Goal: Task Accomplishment & Management: Complete application form

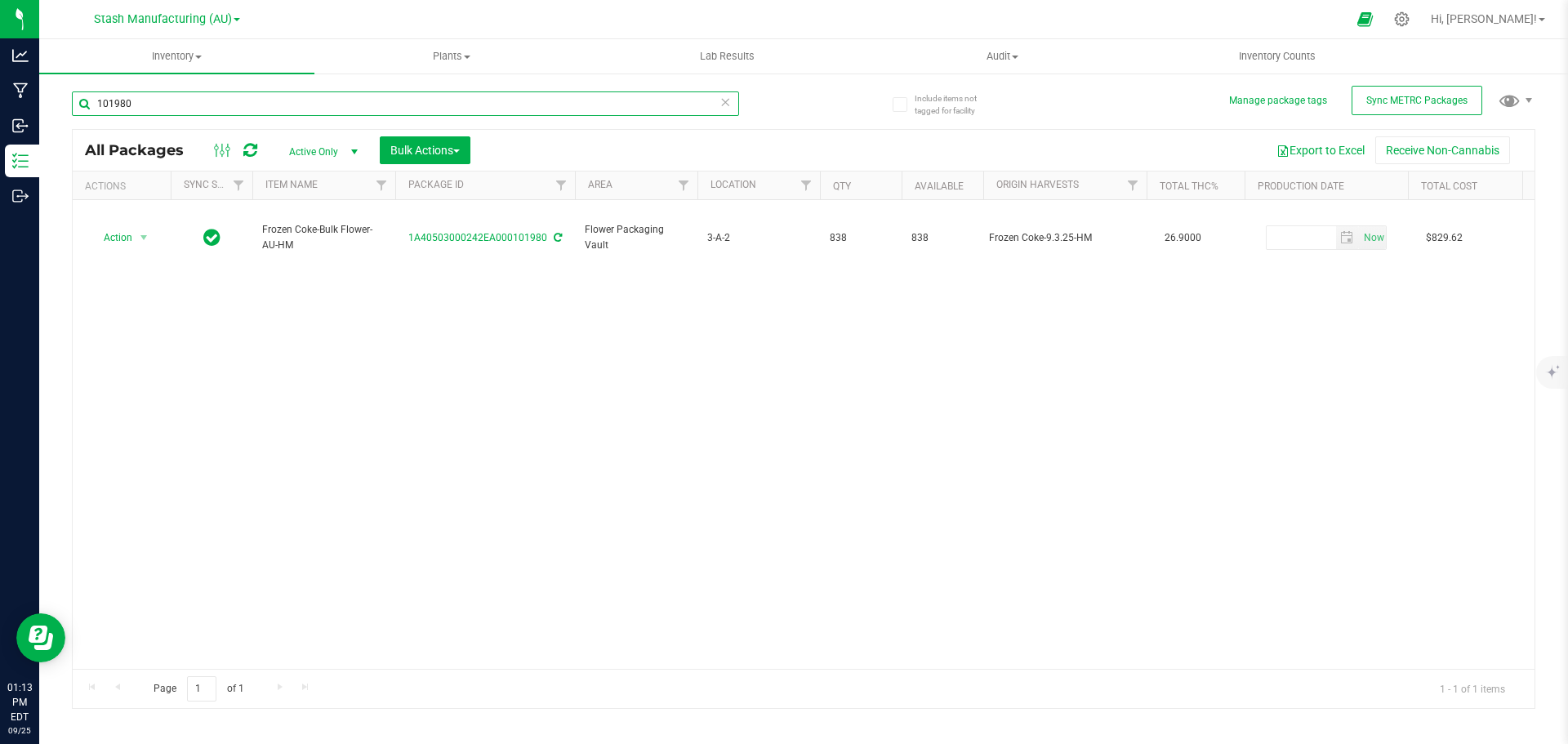
click at [304, 104] on input "101980" at bounding box center [405, 104] width 667 height 25
click at [188, 51] on span "Inventory" at bounding box center [176, 56] width 275 height 15
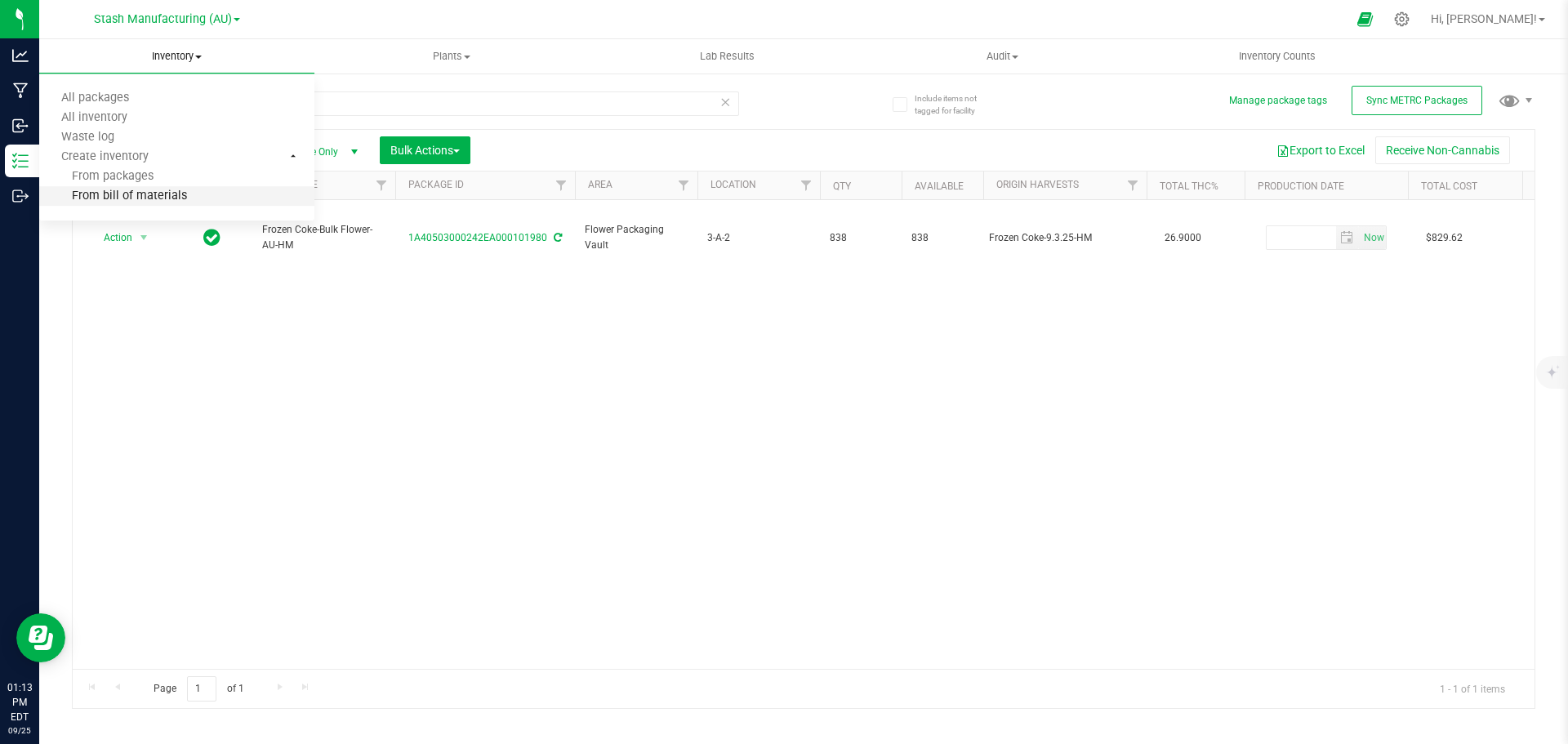
click at [185, 200] on li "From bill of materials" at bounding box center [176, 197] width 275 height 20
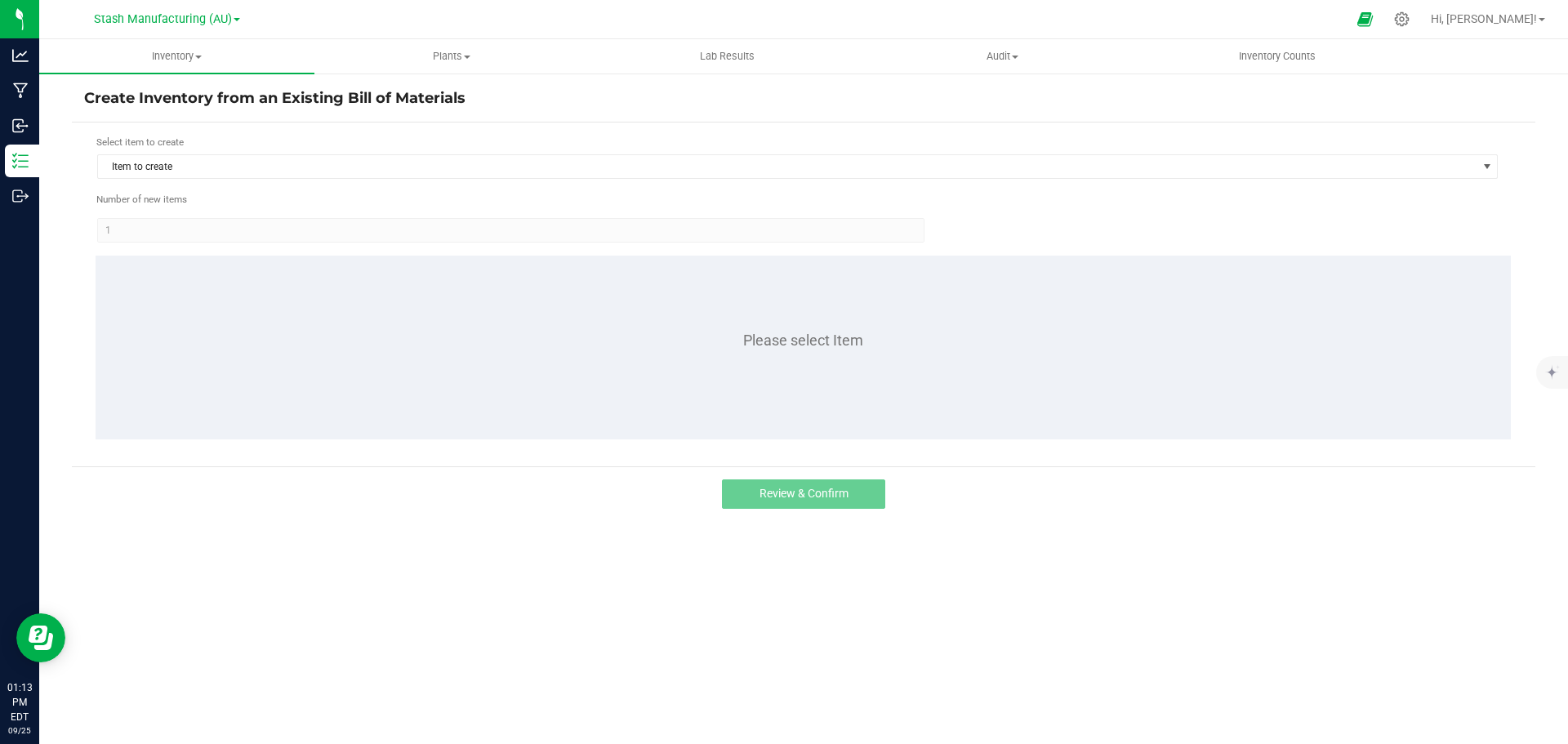
click at [188, 104] on h4 "Create Inventory from an Existing Bill of Materials" at bounding box center [803, 99] width 1439 height 21
click at [193, 160] on span "Item to create" at bounding box center [788, 167] width 1379 height 23
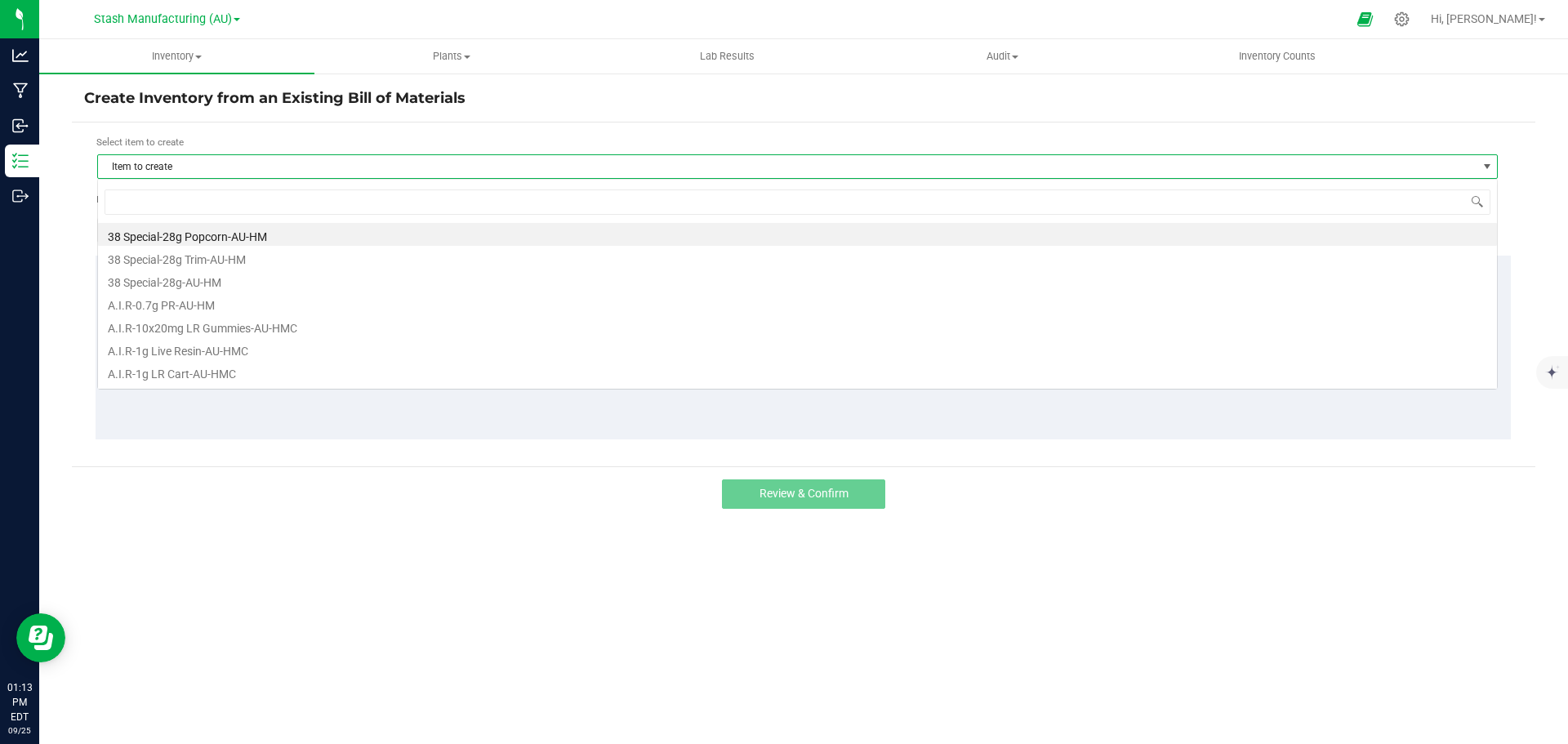
scroll to position [25, 1400]
type input "lemon g"
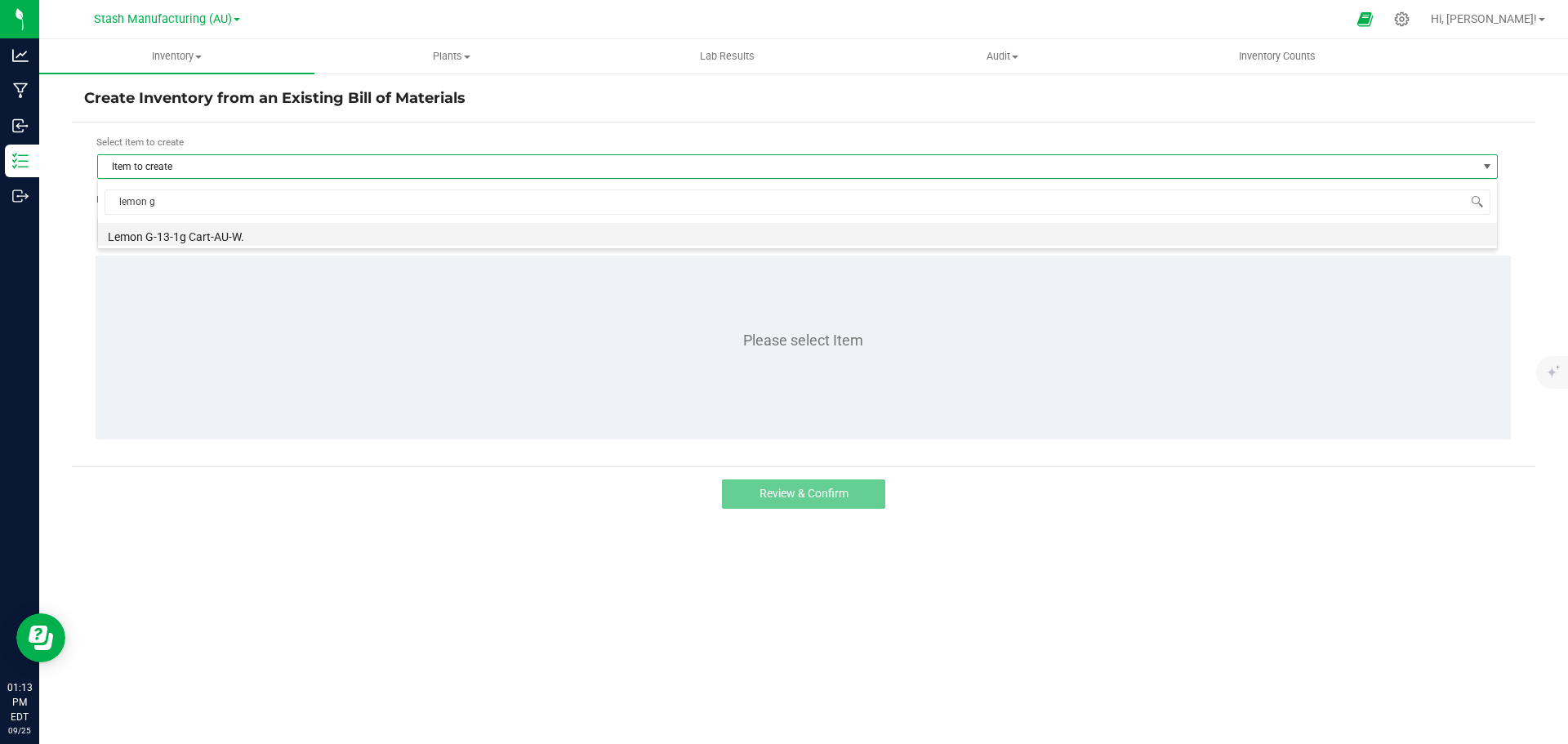
click at [197, 229] on li "Lemon G-13-1g Cart-AU-W." at bounding box center [798, 235] width 1399 height 23
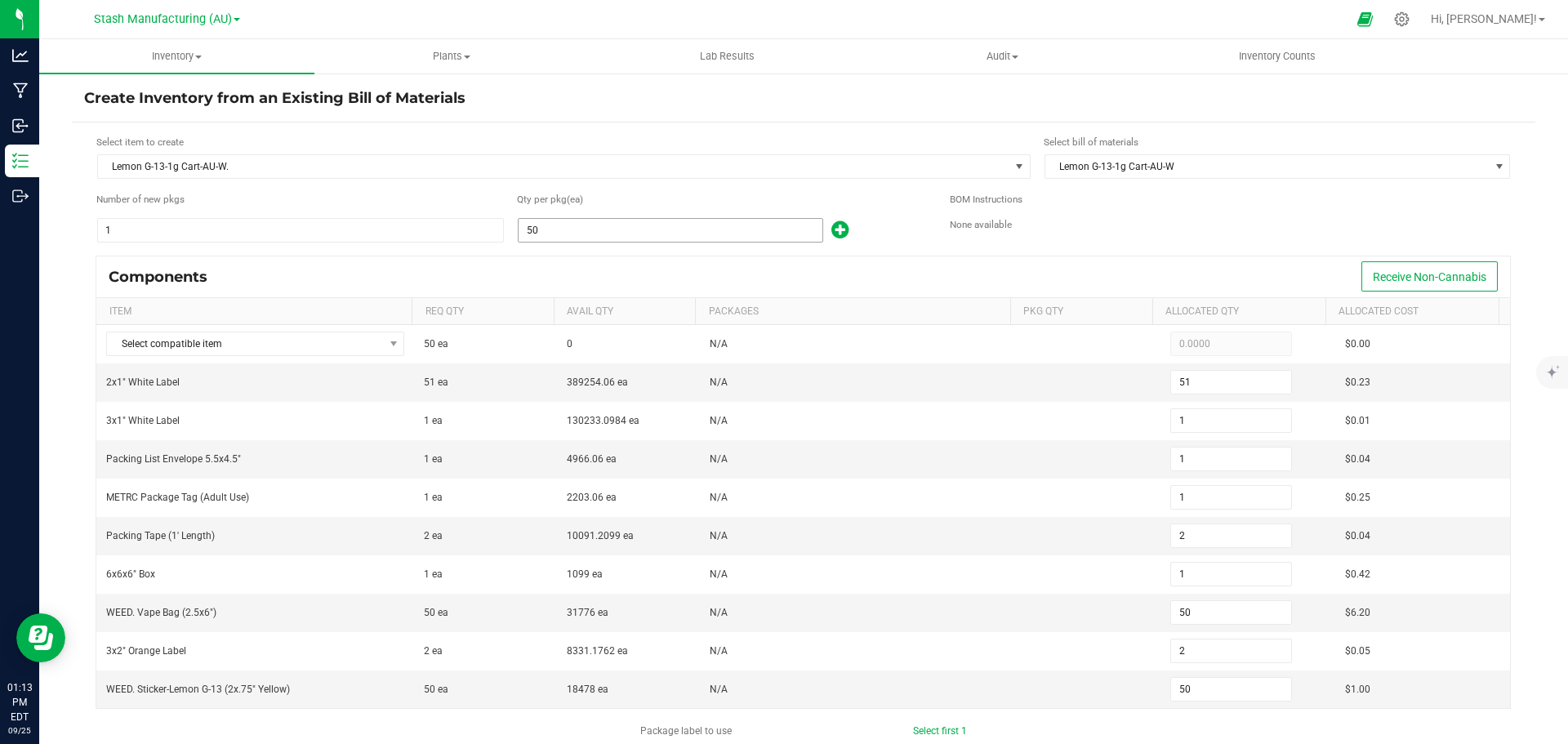
click at [598, 237] on input "50" at bounding box center [670, 231] width 304 height 23
type input "1"
type input "0"
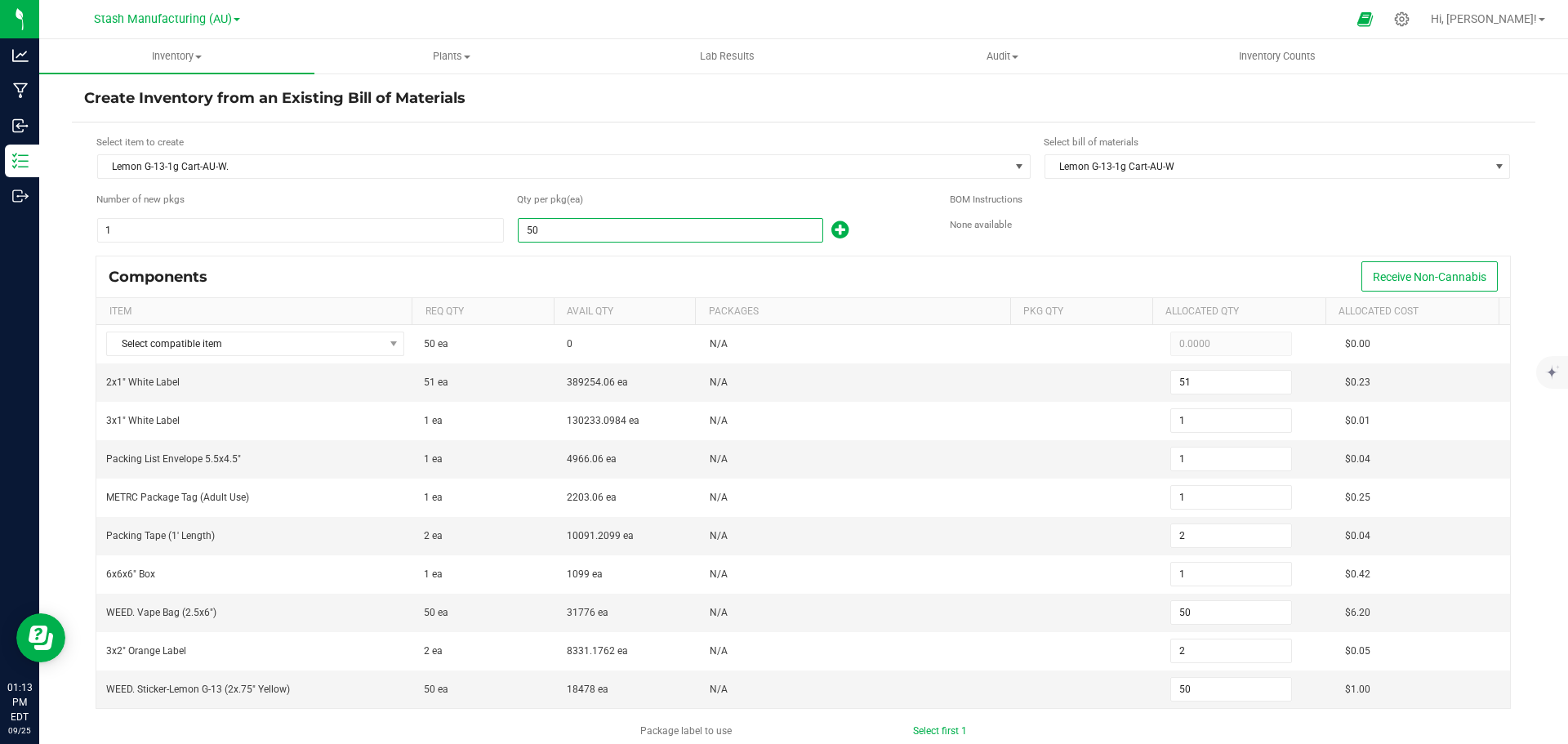
type input "0"
type input "1"
type input "0"
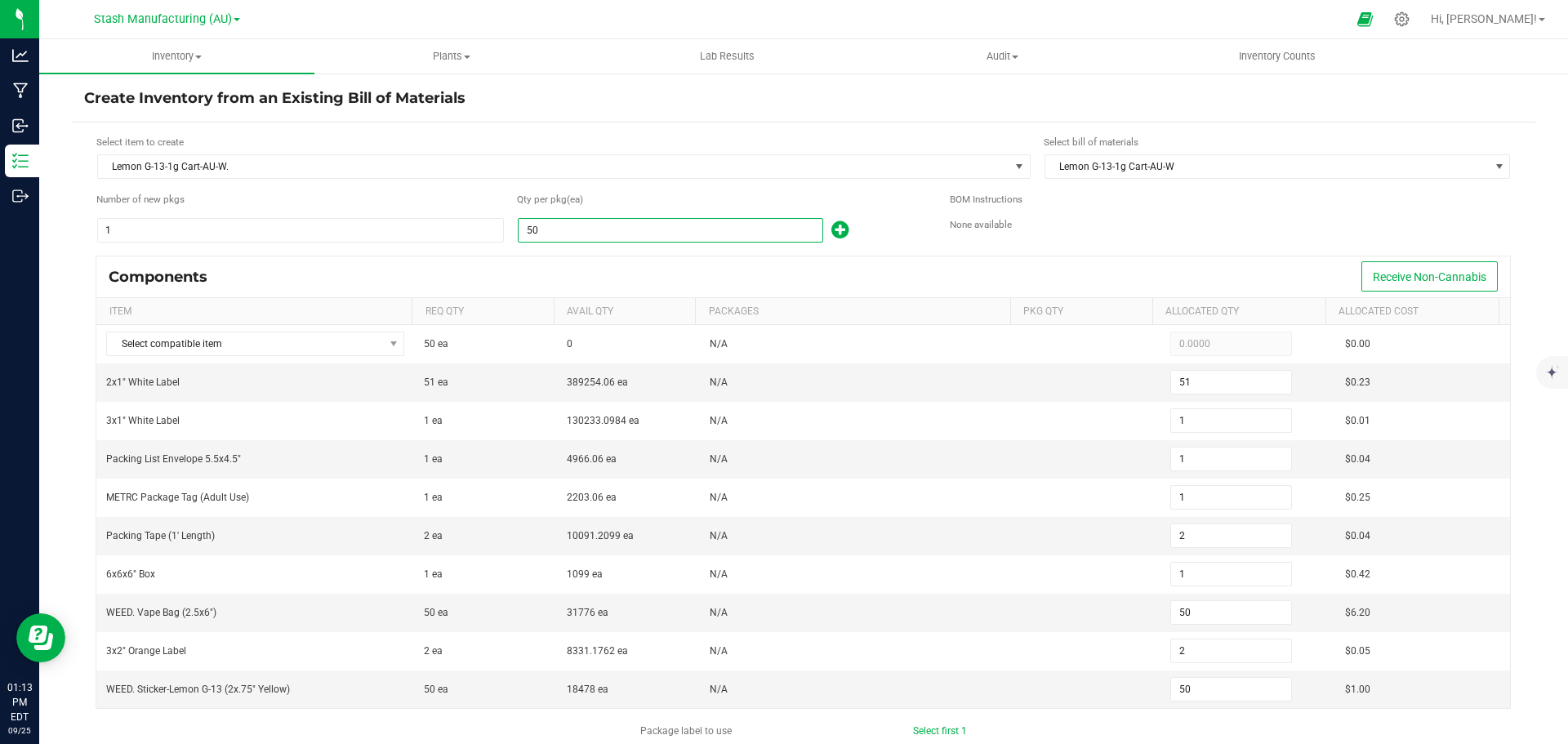
type input "1"
type input "15"
type input "1"
type input "15"
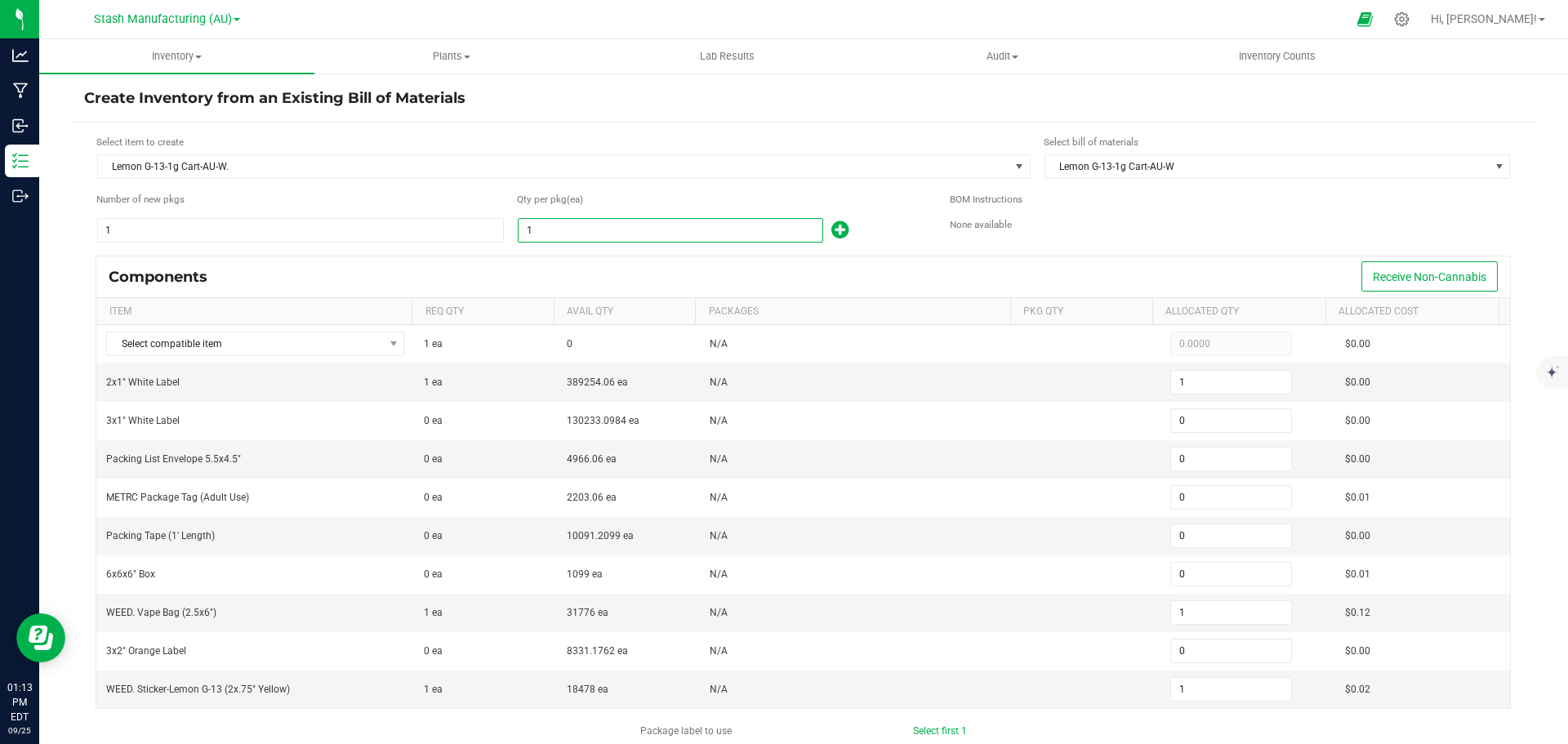
type input "1"
type input "15"
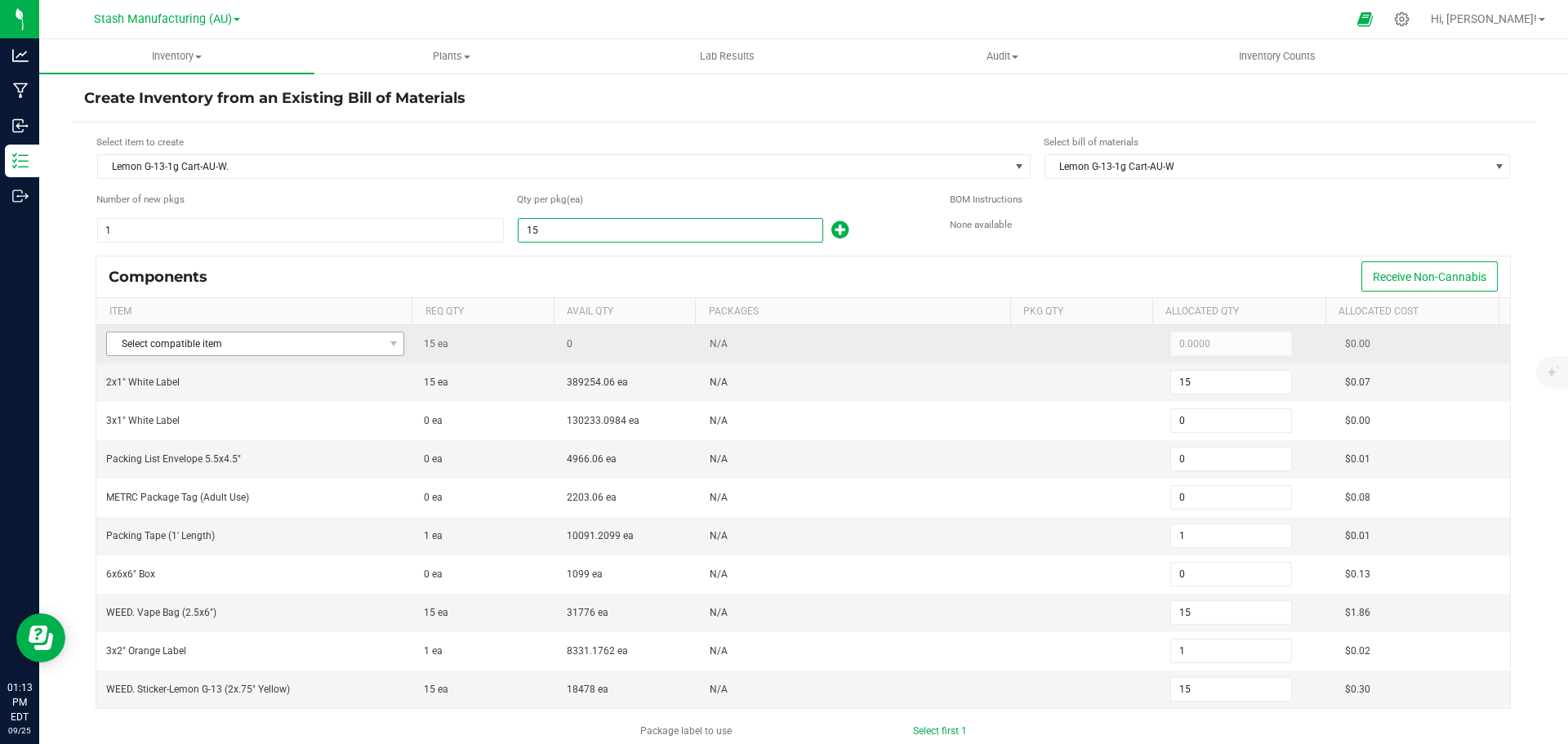
type input "15"
click at [165, 345] on span "Select compatible item" at bounding box center [245, 344] width 276 height 23
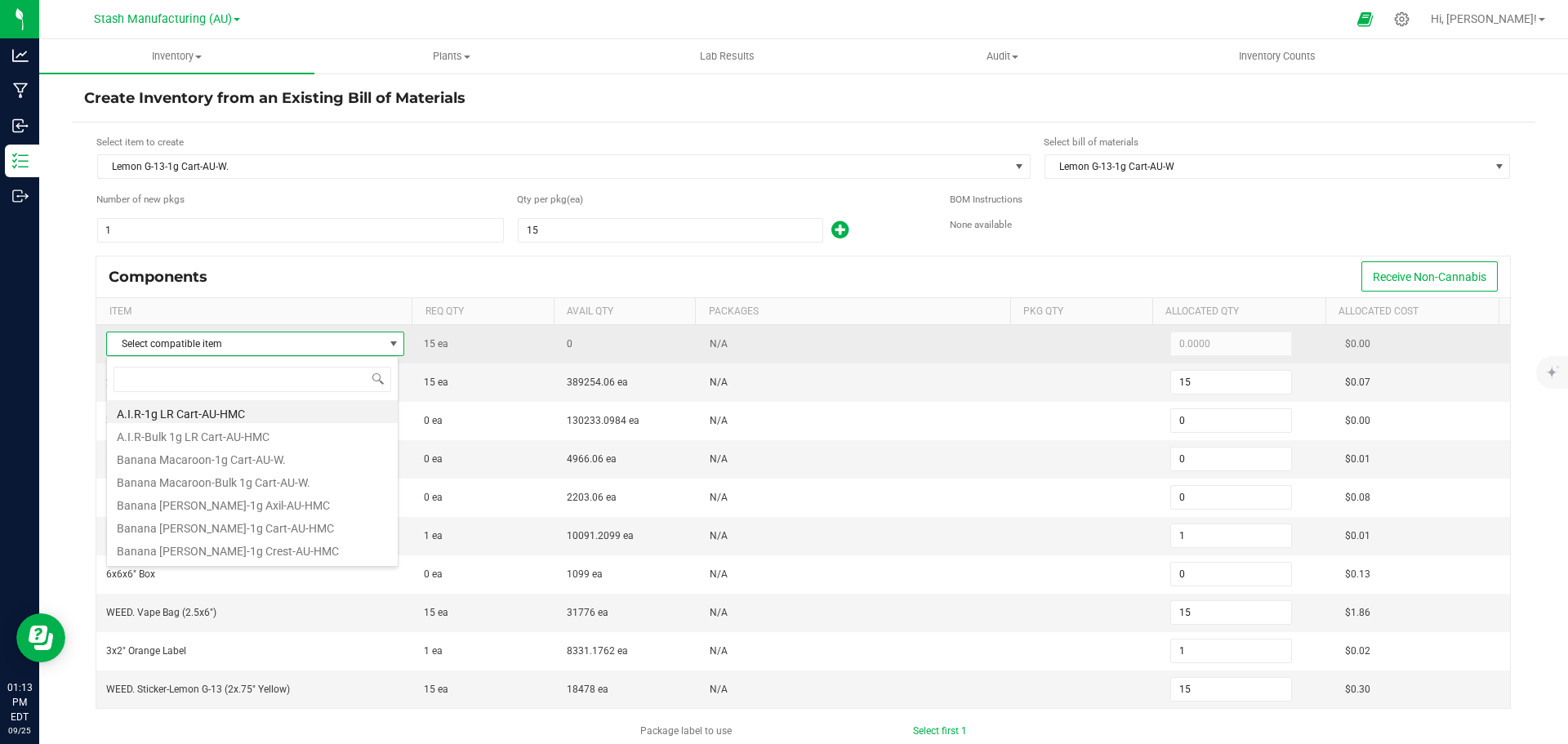
scroll to position [25, 293]
type input "lemon g"
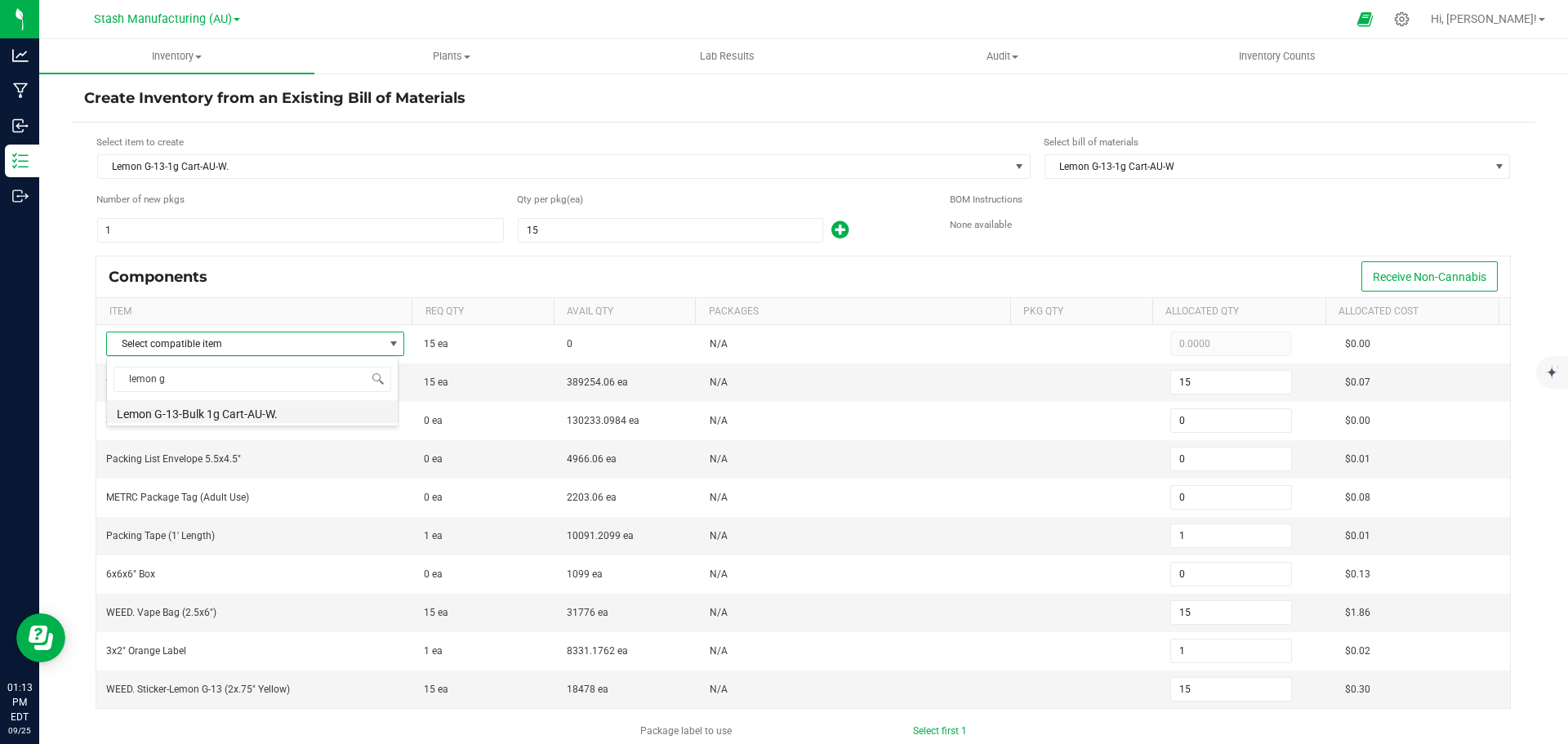
click at [197, 413] on li "Lemon G-13-Bulk 1g Cart-AU-W." at bounding box center [252, 412] width 291 height 23
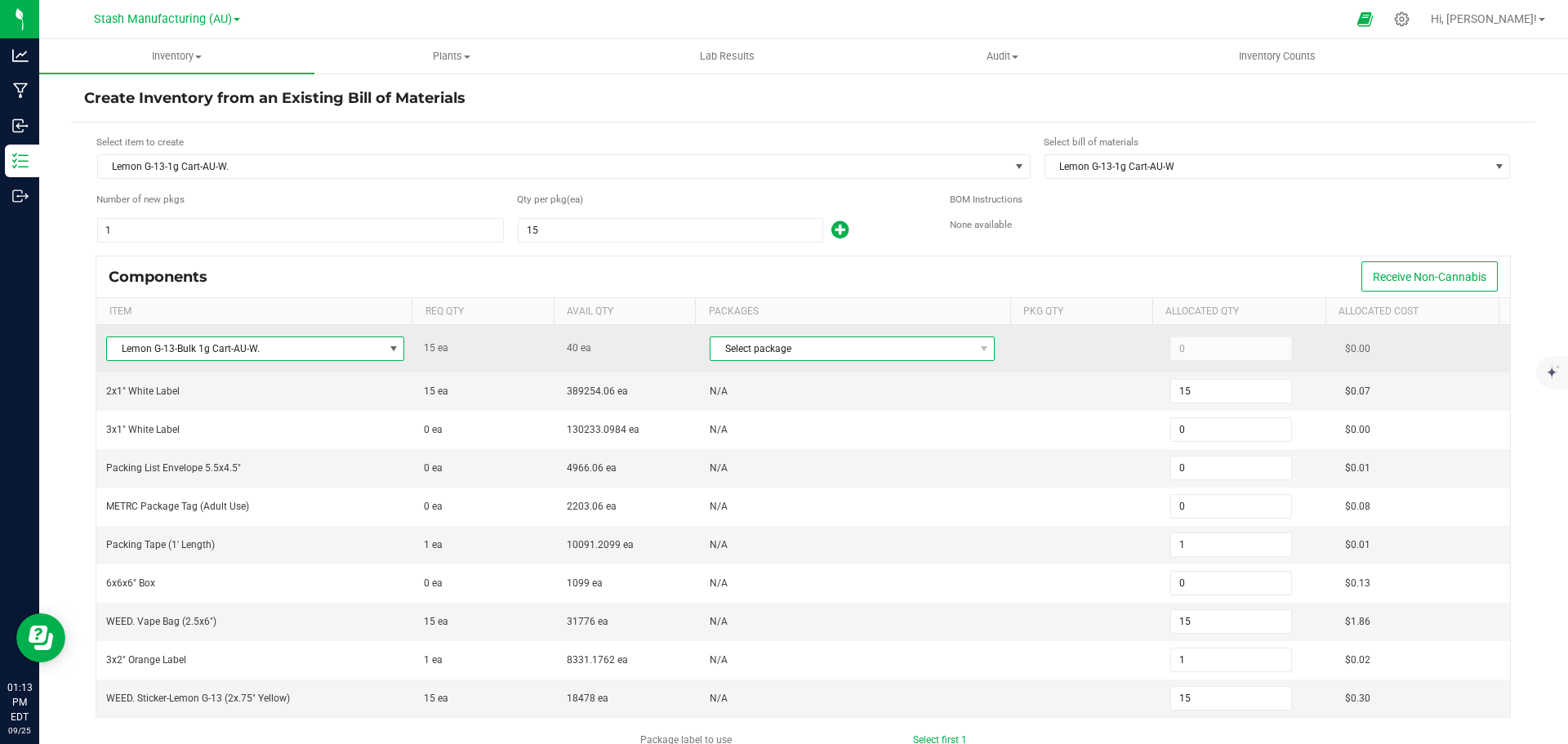
click at [751, 355] on span "Select package" at bounding box center [842, 349] width 263 height 23
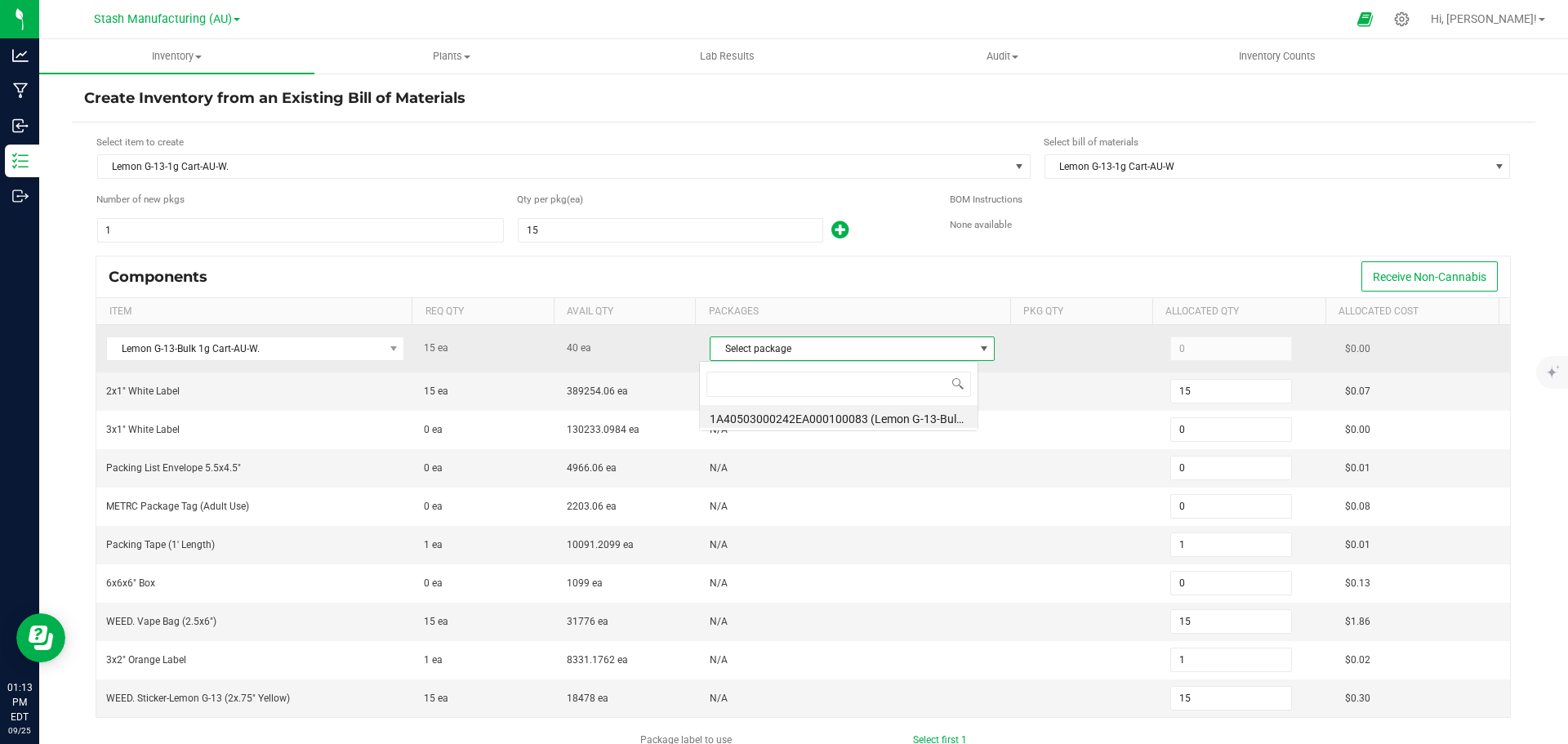
scroll to position [25, 279]
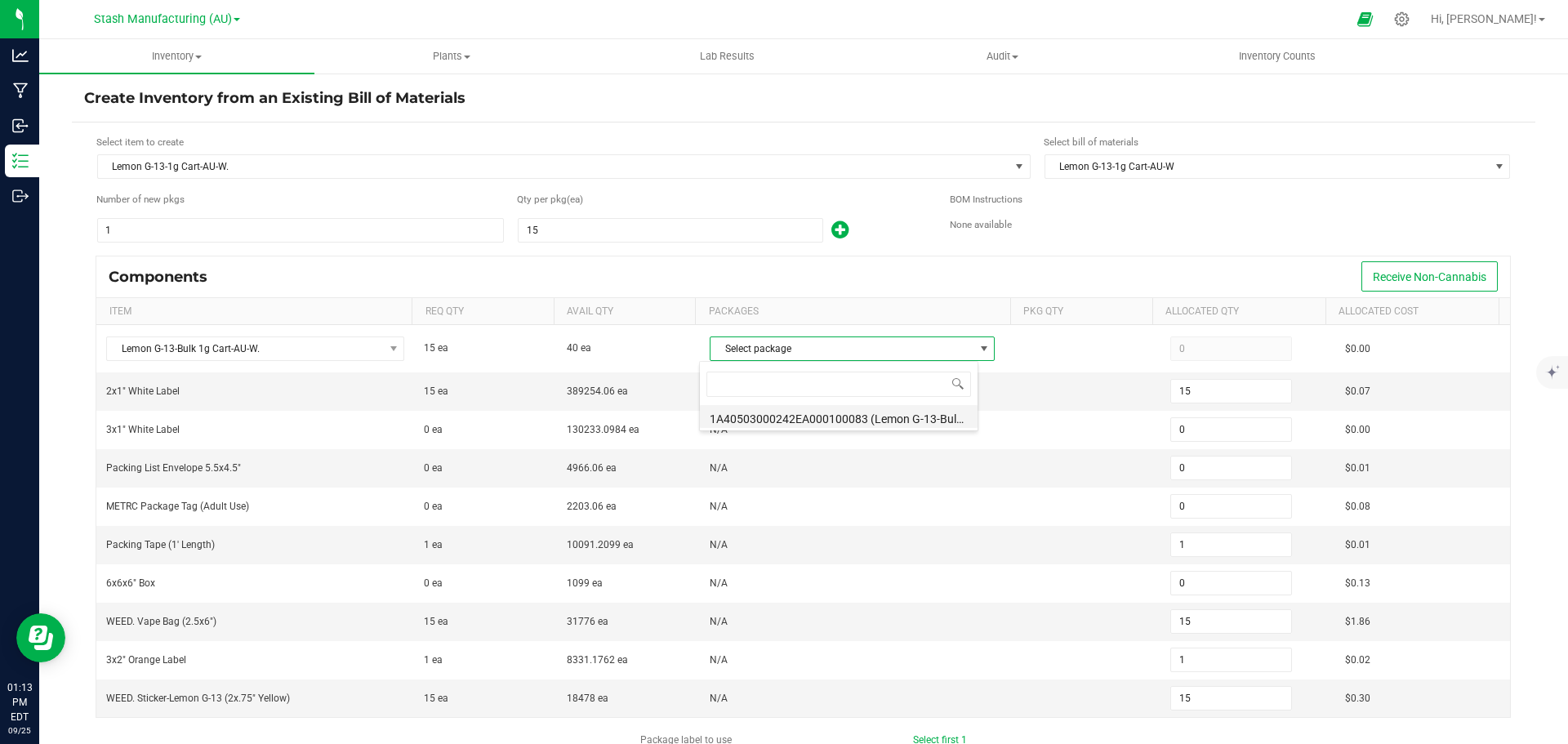
click at [760, 413] on li "1A40503000242EA000100083 (Lemon G-13-Bulk 1g Cart-AU-W-9.3.25)" at bounding box center [839, 417] width 278 height 23
type input "15"
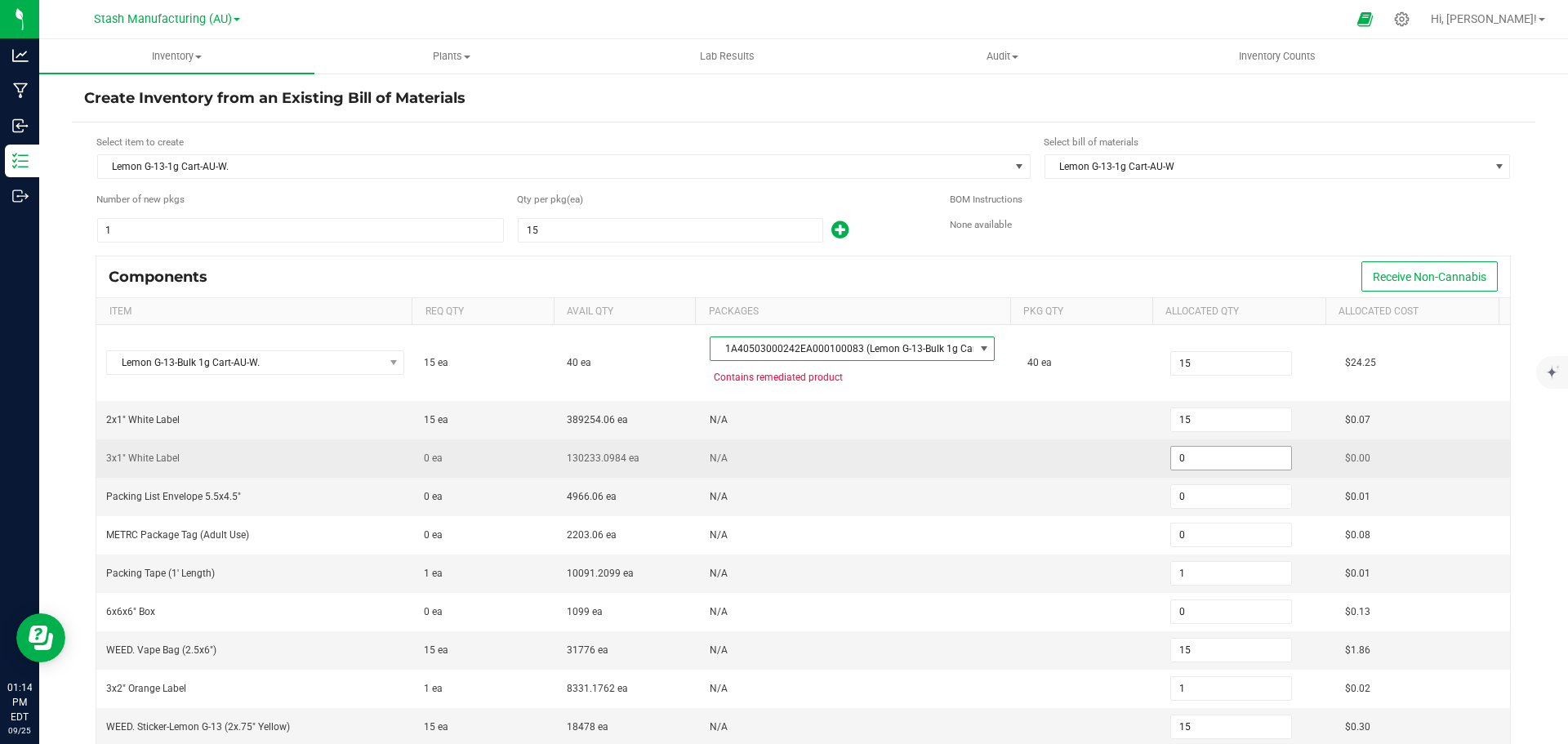
click at [1188, 458] on input "0" at bounding box center [1231, 458] width 120 height 23
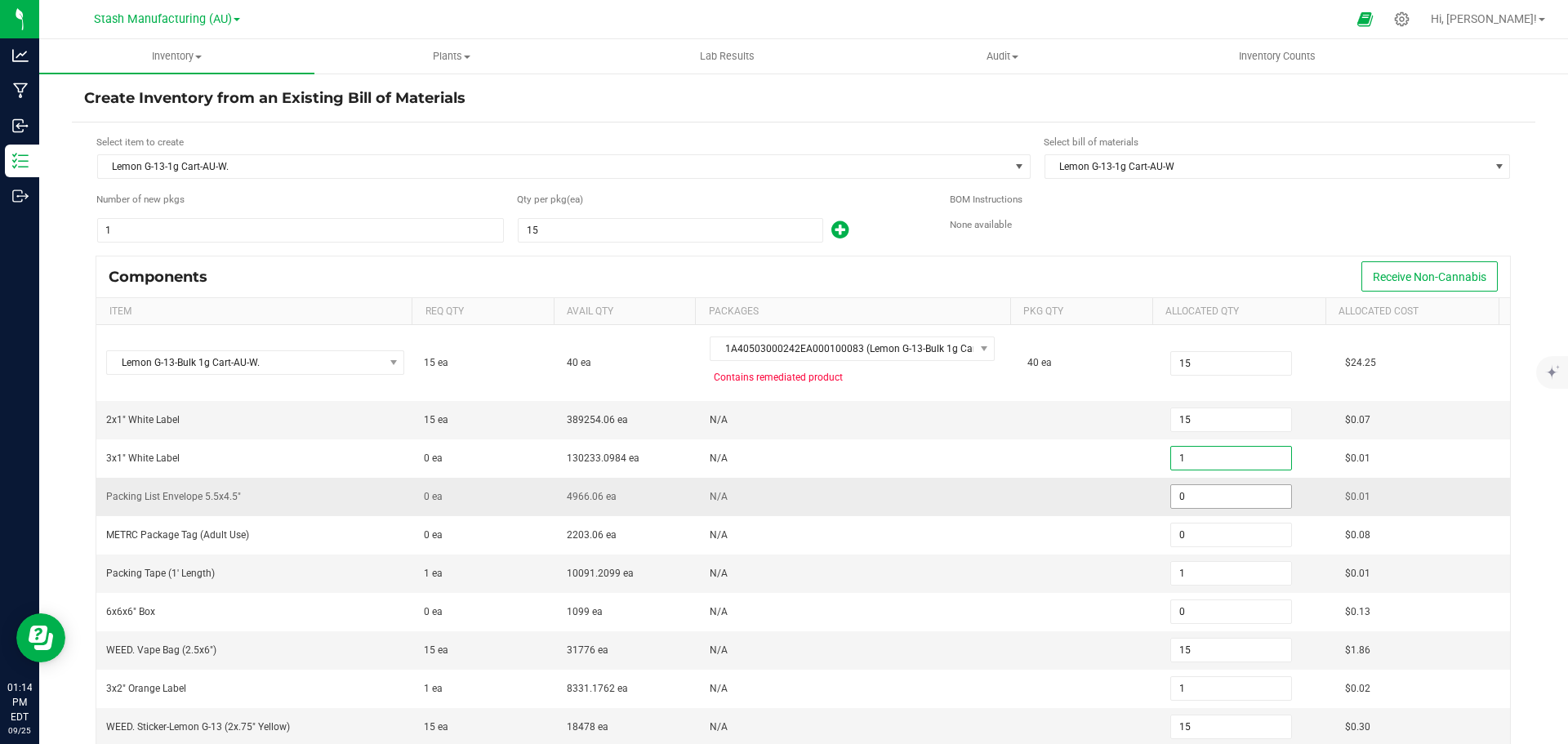
type input "1"
click at [1187, 494] on input "0" at bounding box center [1231, 497] width 120 height 23
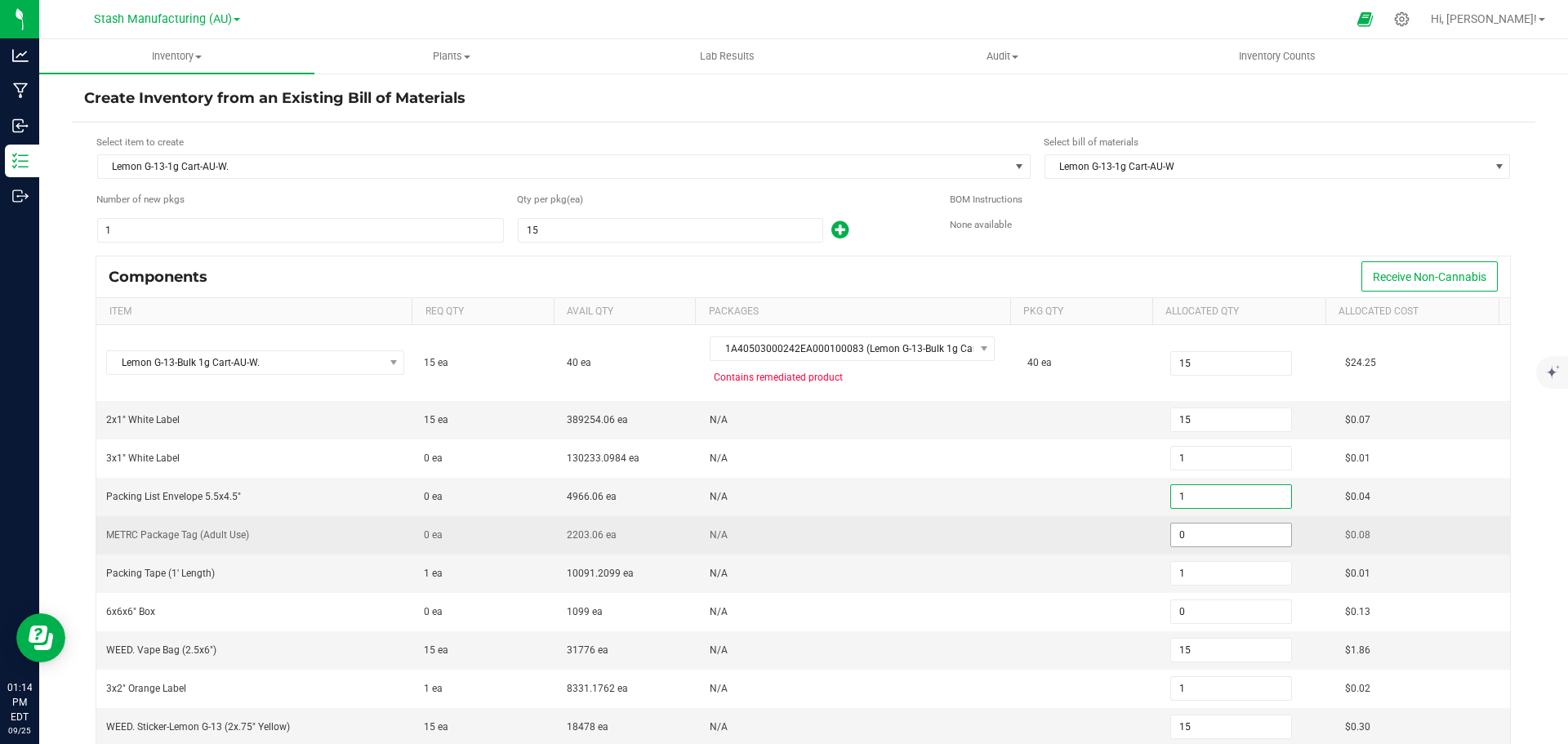
type input "1"
click at [1183, 531] on input "0" at bounding box center [1231, 535] width 120 height 23
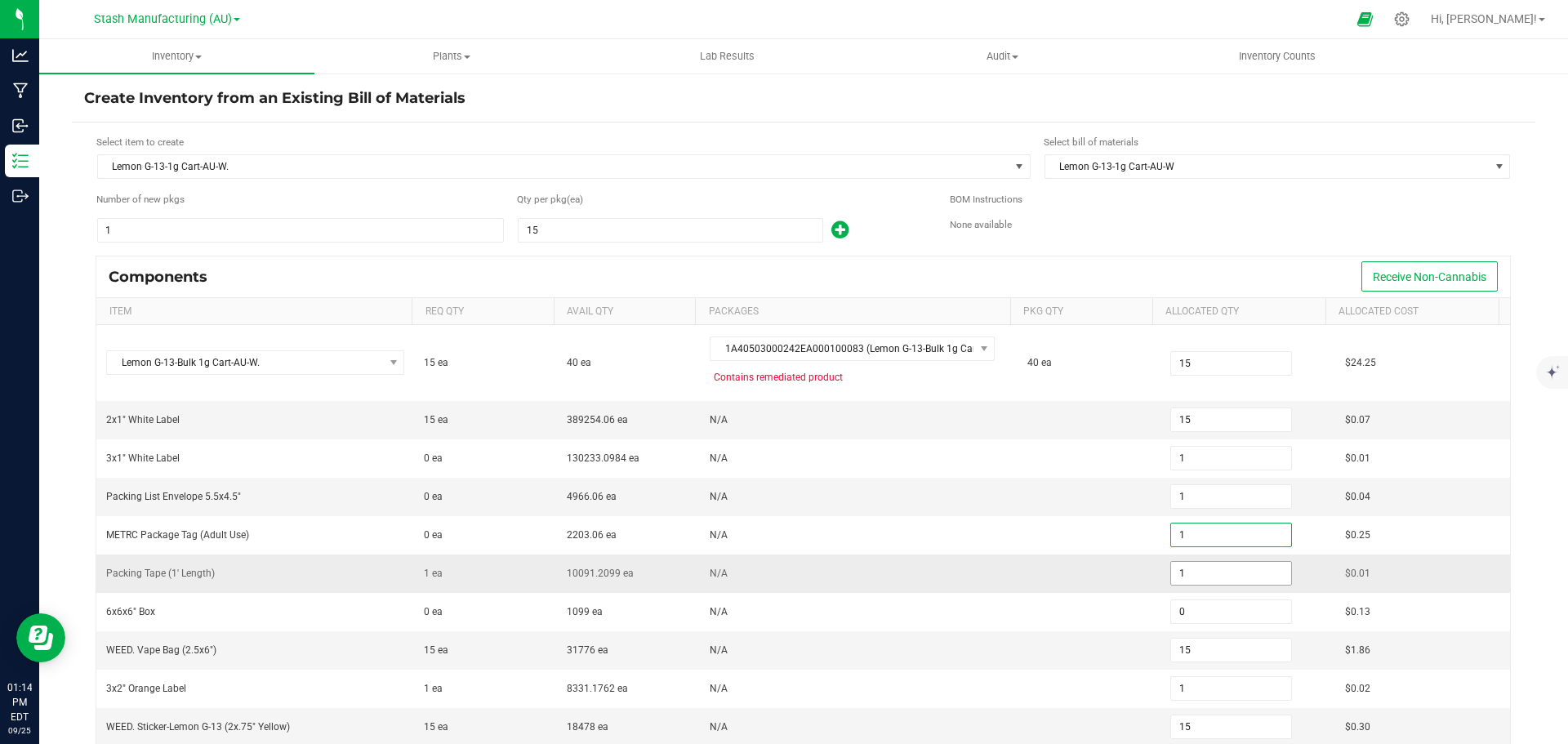
type input "1"
click at [1187, 569] on input "1" at bounding box center [1231, 574] width 120 height 23
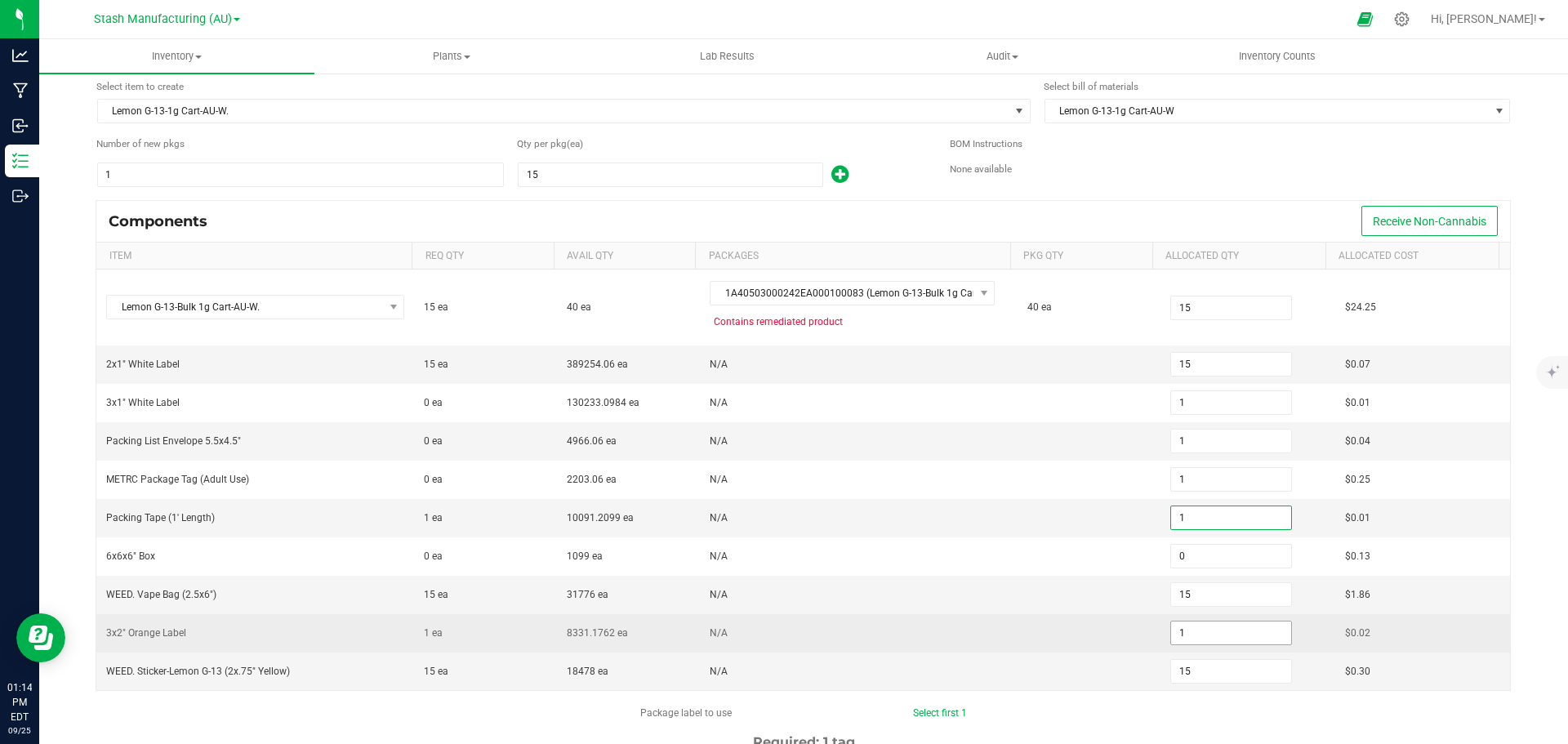
scroll to position [82, 0]
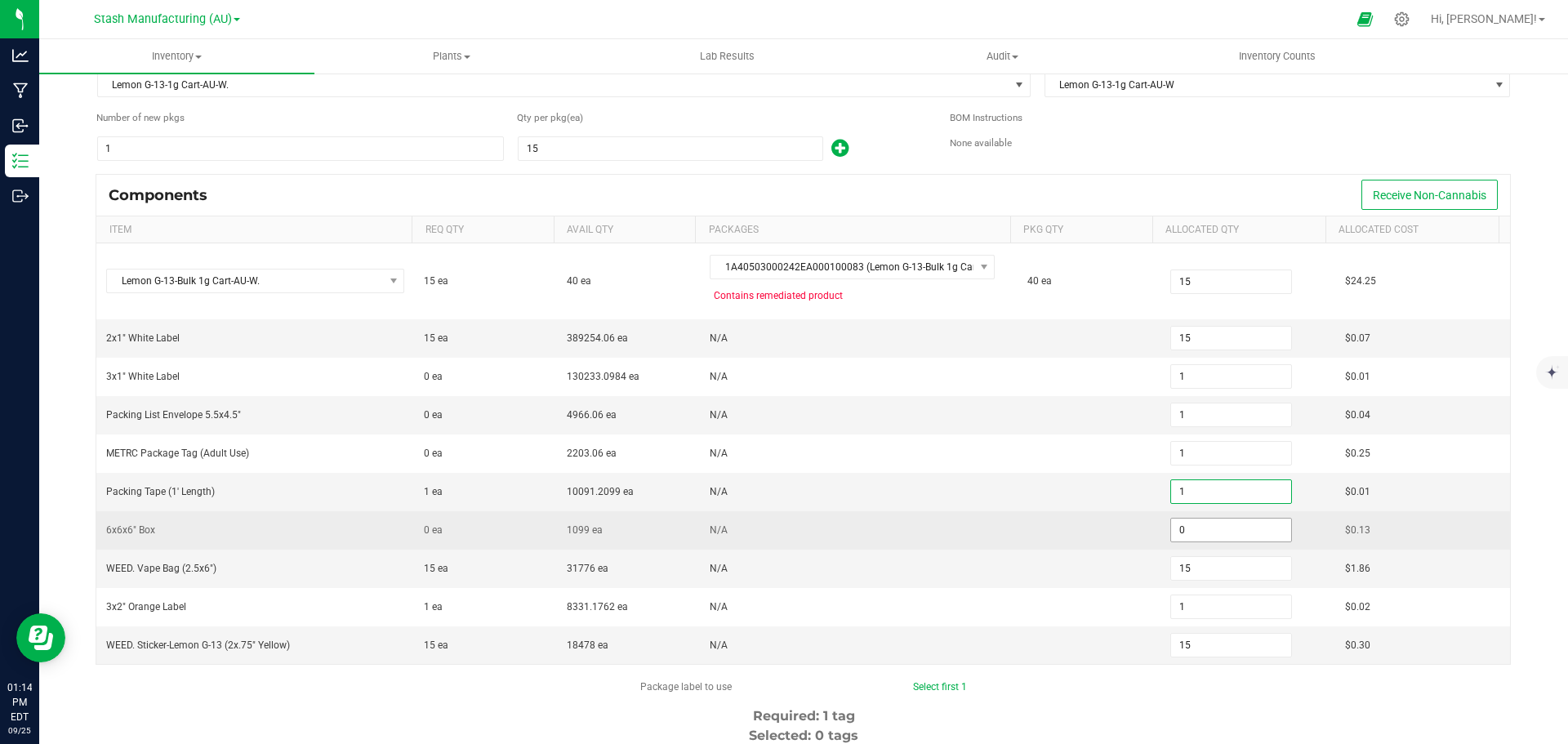
click at [1201, 525] on input "0" at bounding box center [1231, 530] width 120 height 23
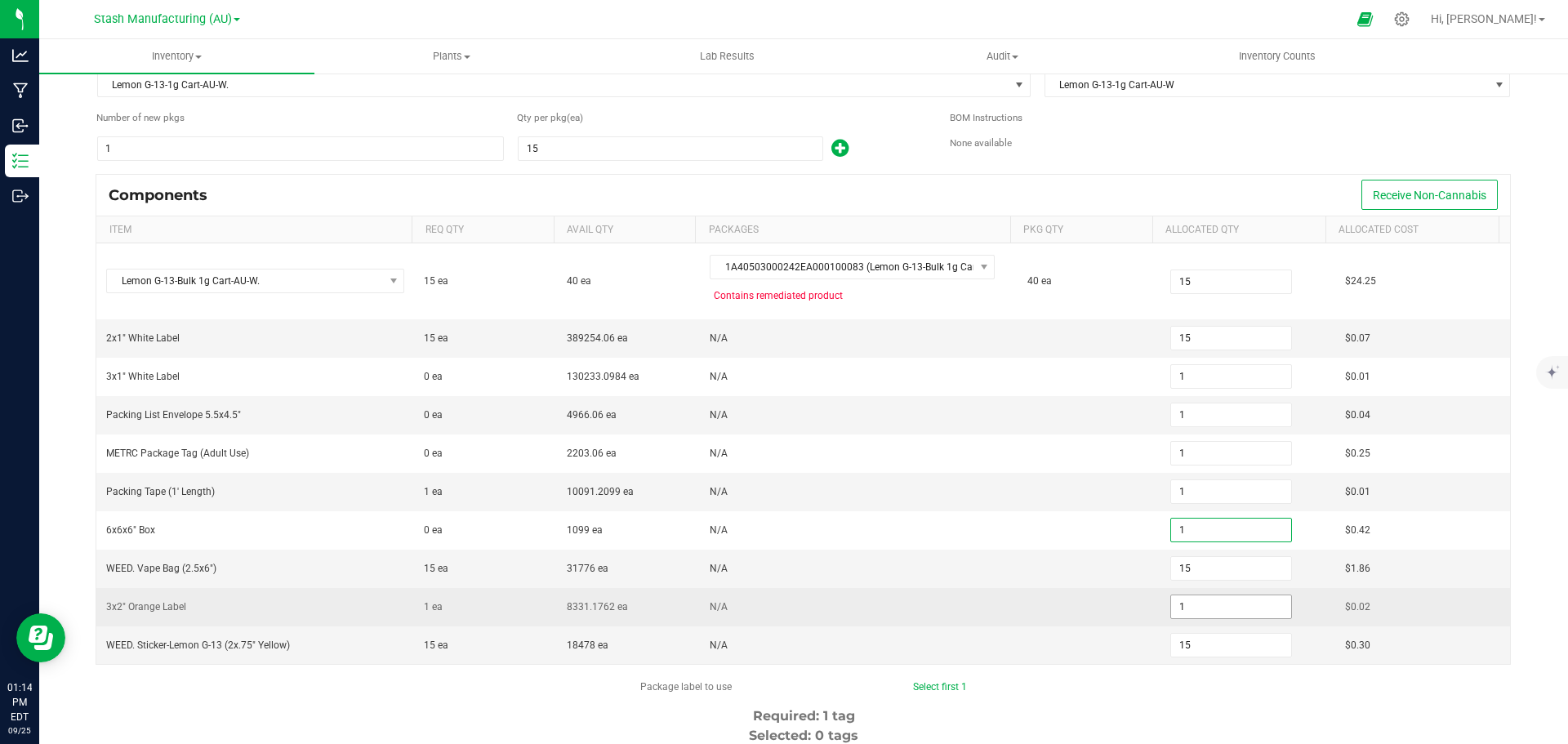
type input "1"
click at [1190, 608] on input "1" at bounding box center [1231, 607] width 120 height 23
click at [1184, 612] on input "1" at bounding box center [1231, 607] width 120 height 23
type input "1"
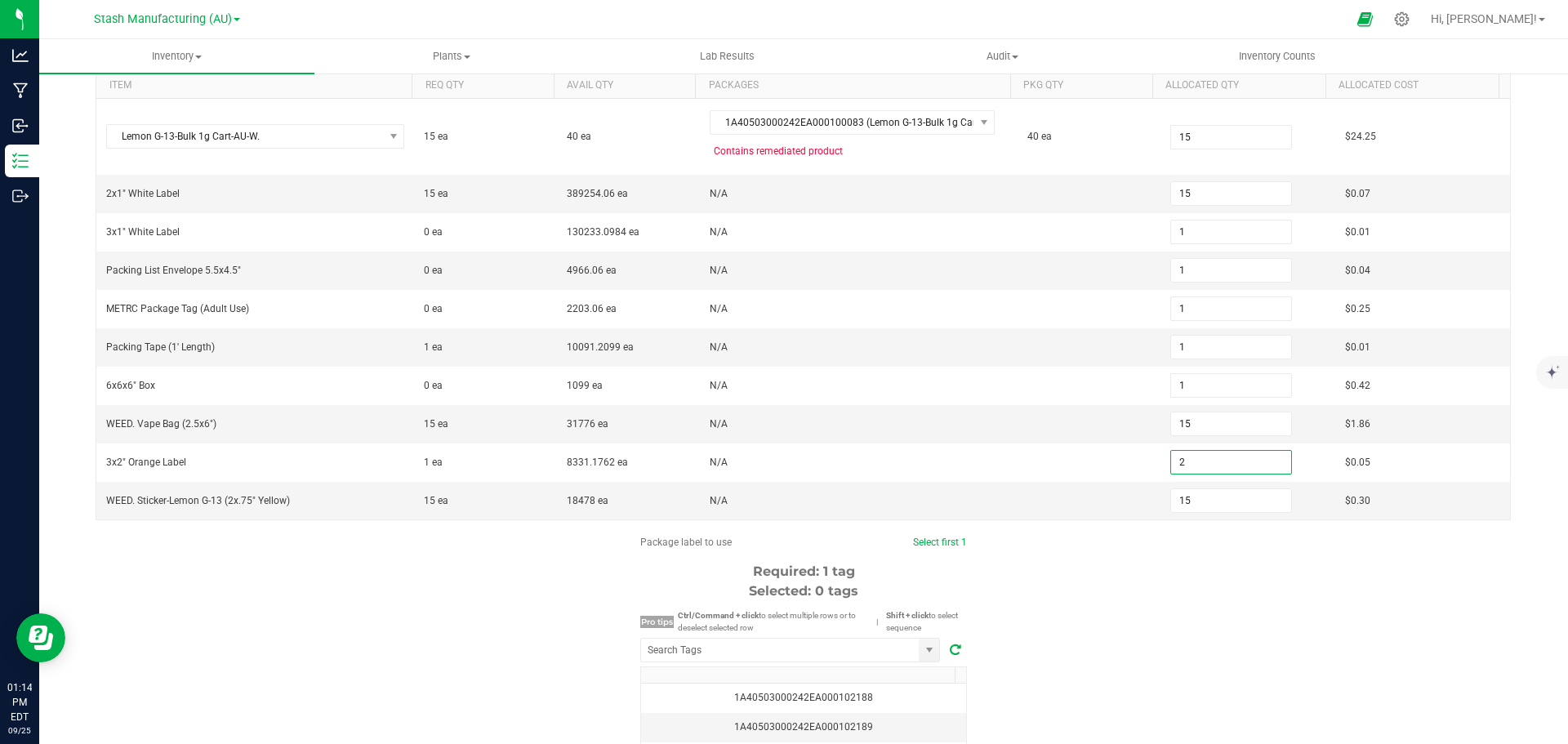
scroll to position [245, 0]
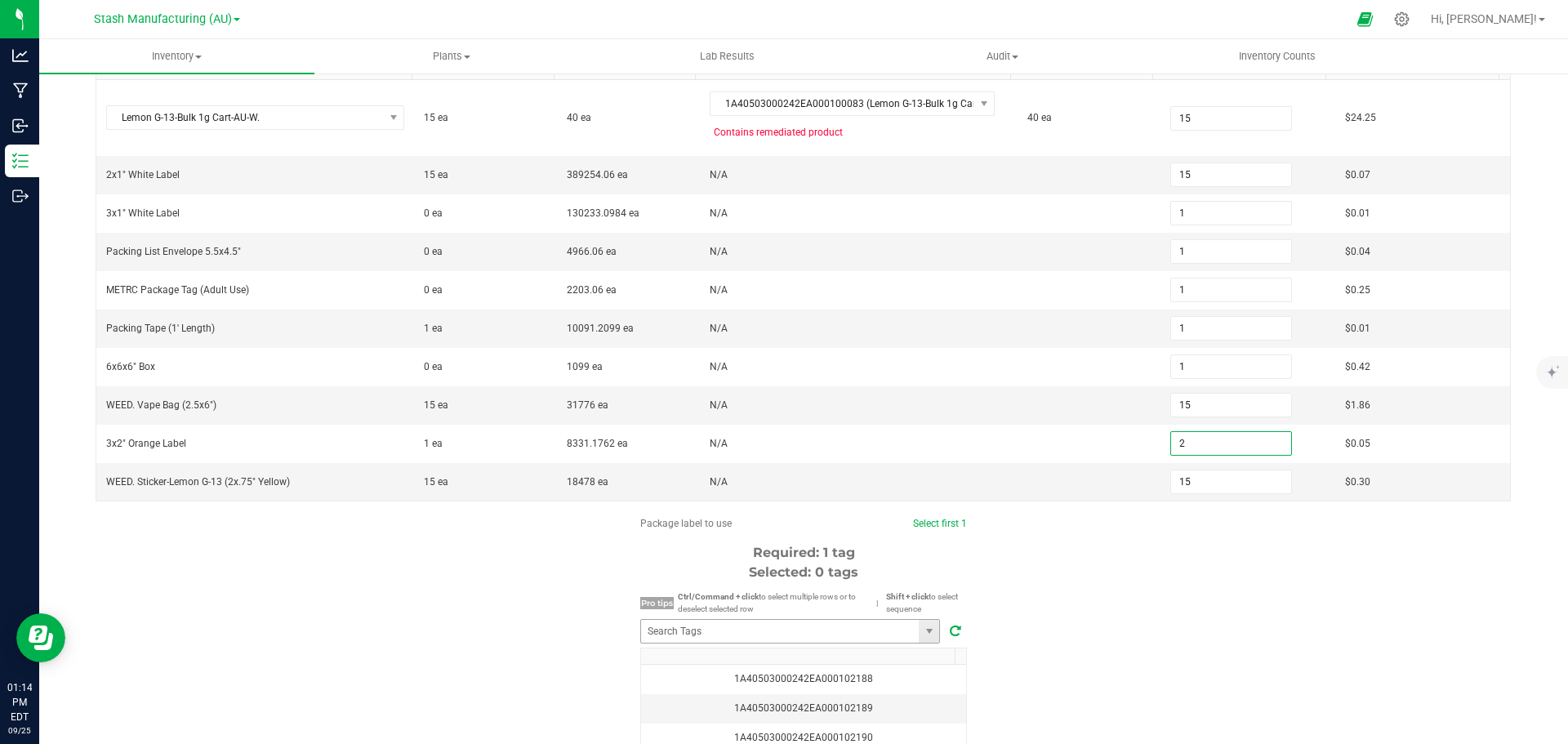
type input "2"
click at [870, 637] on input "NO DATA FOUND" at bounding box center [780, 632] width 278 height 23
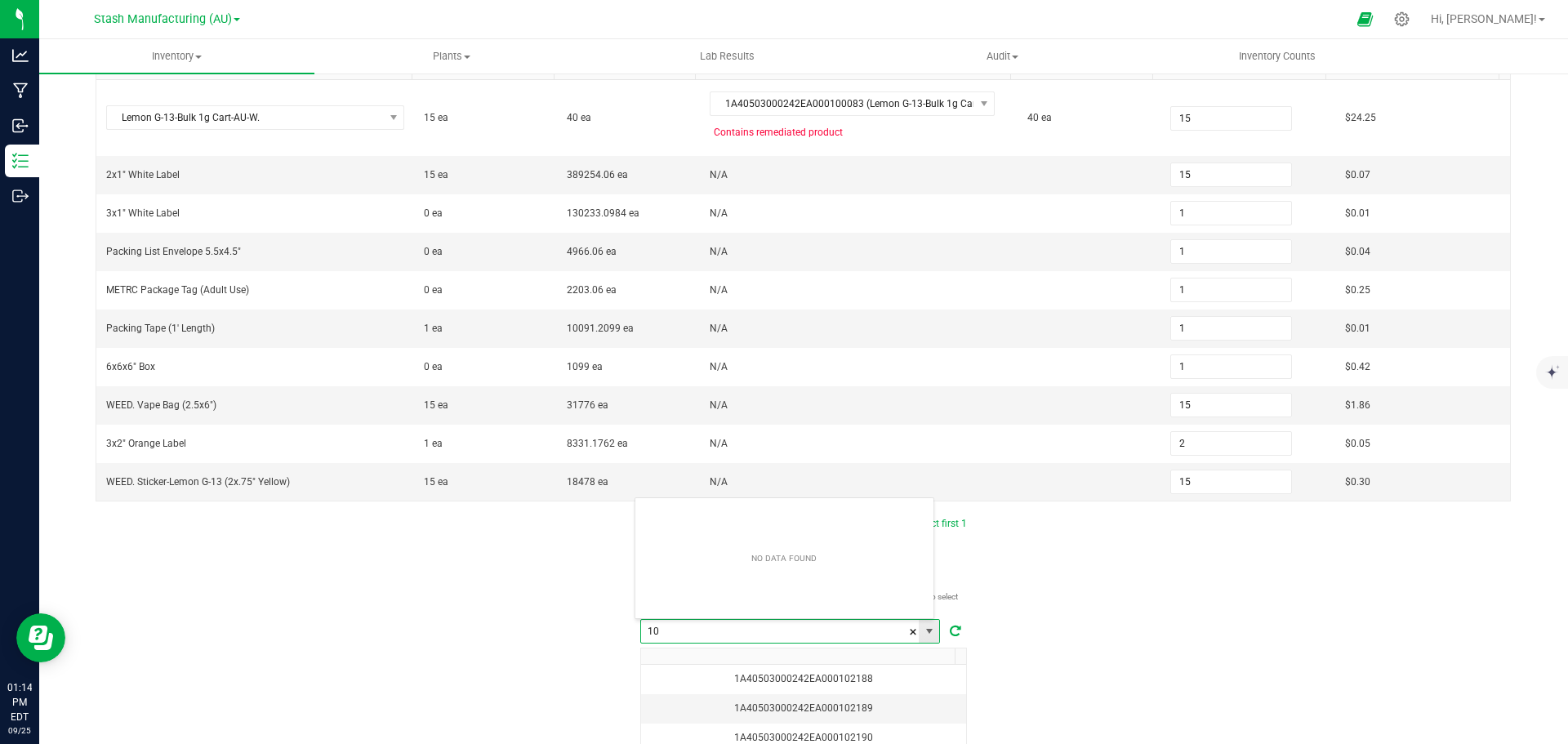
scroll to position [25, 301]
type input "102187"
click at [1033, 533] on div "Package label to use Select first 1 Required: 1 tag Selected: 0 tags Pro tips C…" at bounding box center [803, 671] width 1463 height 311
click at [792, 624] on input "NO DATA FOUND" at bounding box center [780, 632] width 278 height 23
type input "102187"
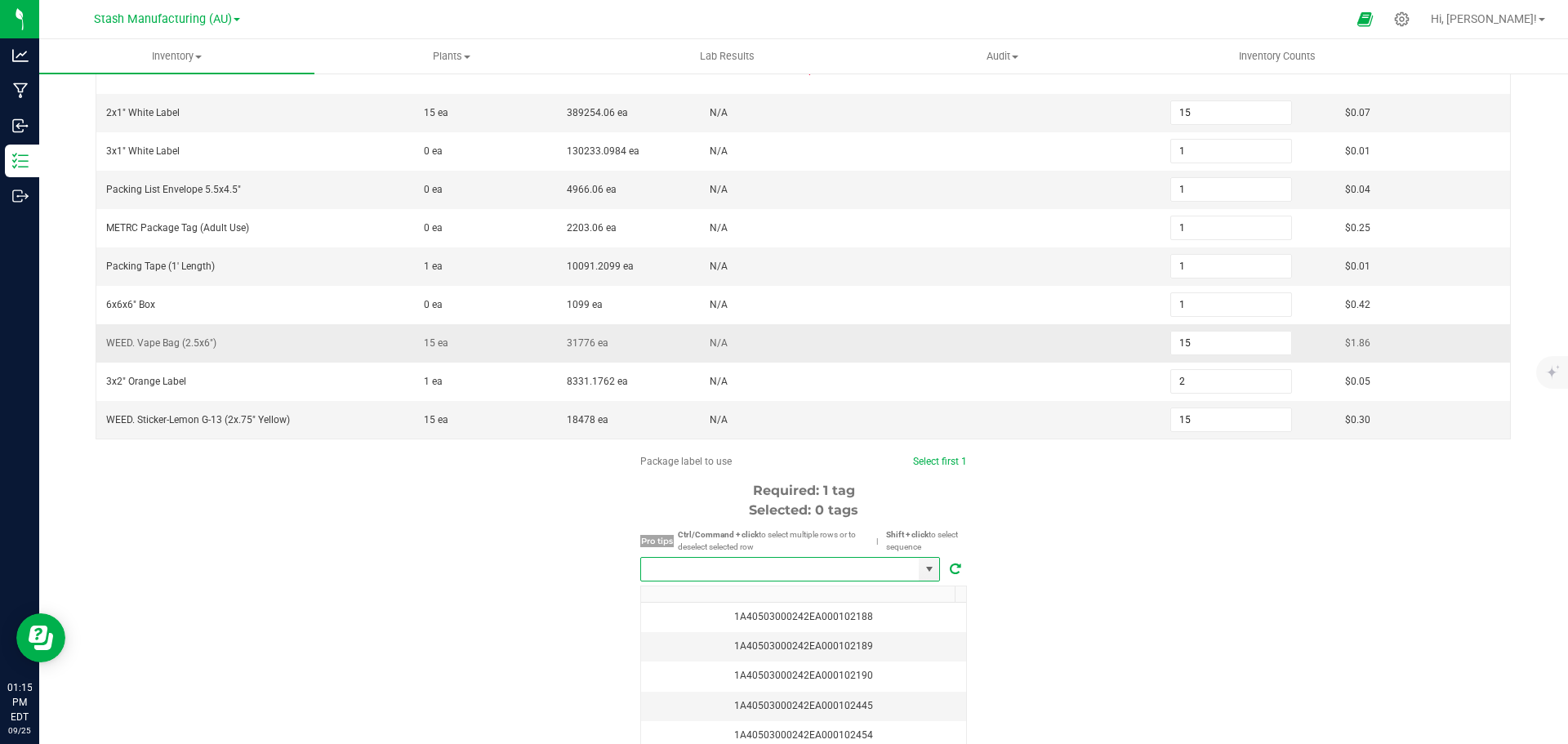
scroll to position [327, 0]
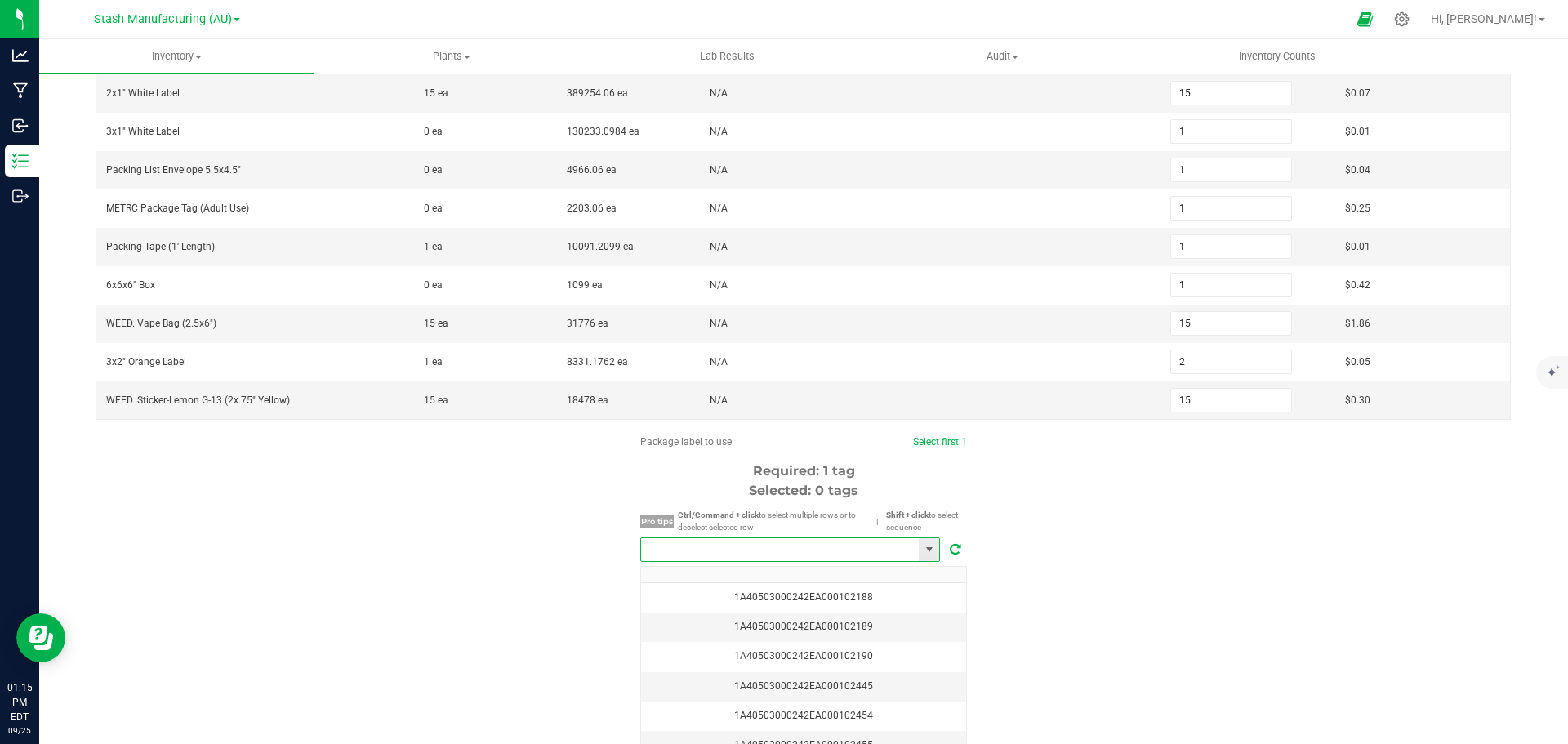
click at [774, 551] on input "NO DATA FOUND" at bounding box center [780, 550] width 278 height 23
type input "102187"
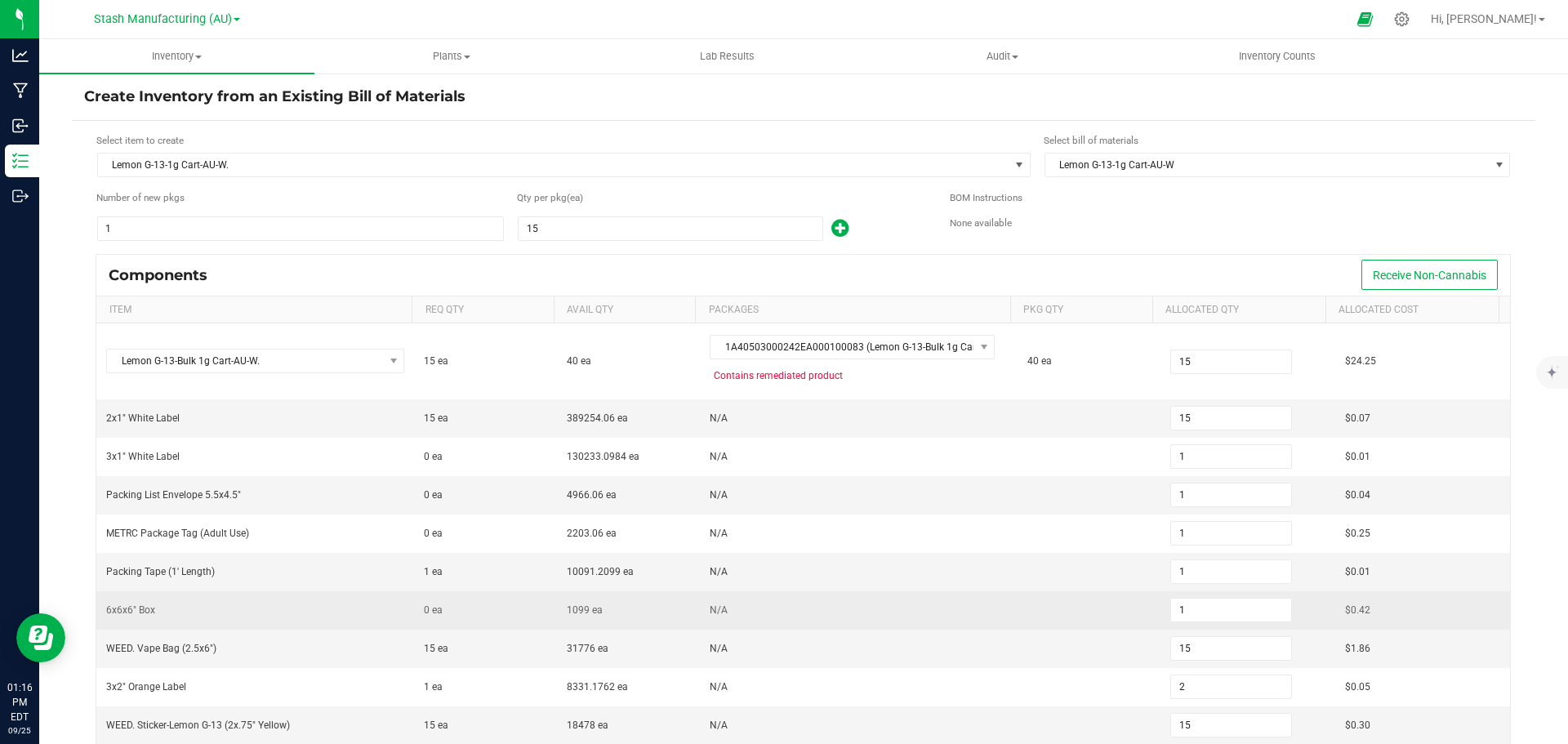
scroll to position [0, 0]
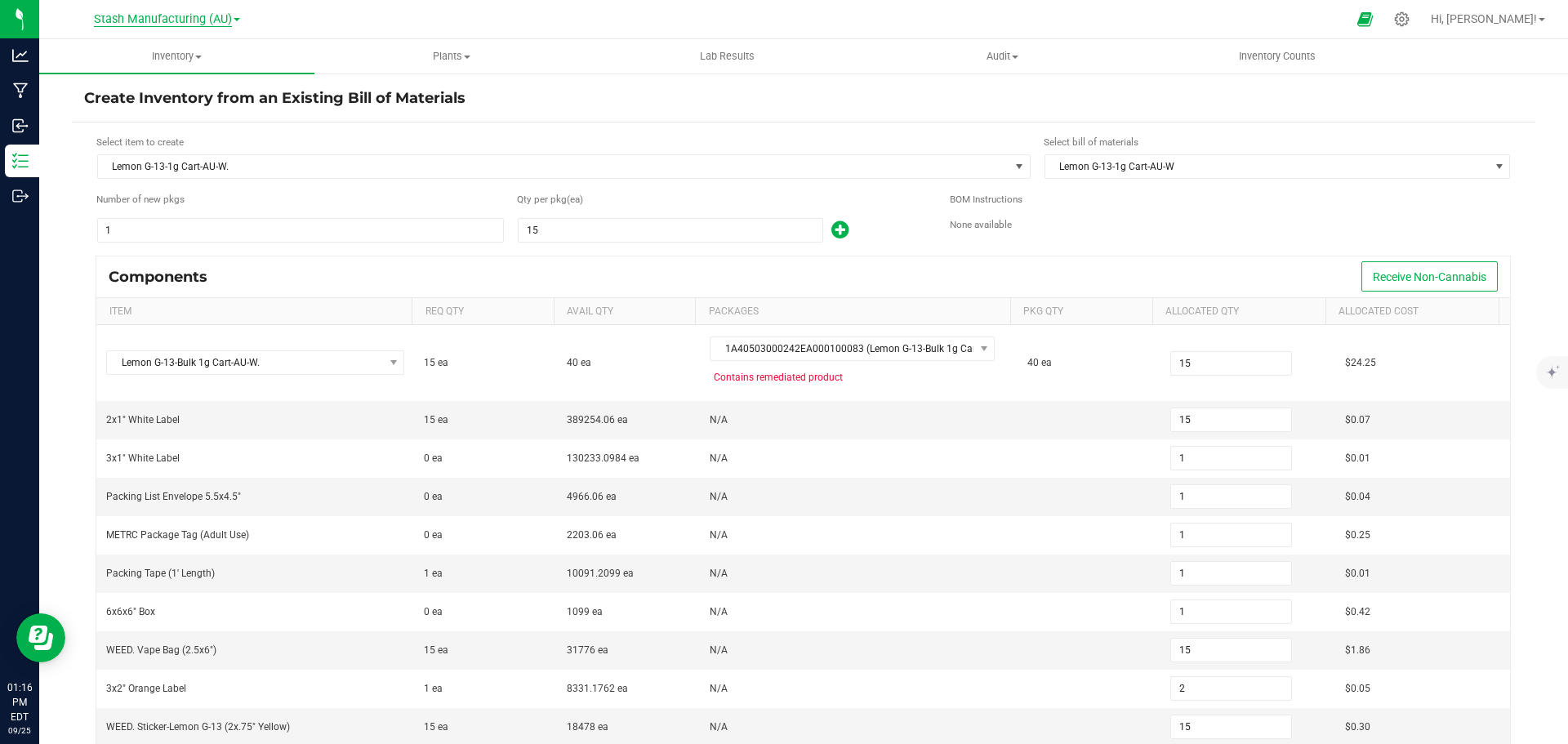
click at [141, 25] on span "Stash Manufacturing (AU)" at bounding box center [163, 20] width 138 height 15
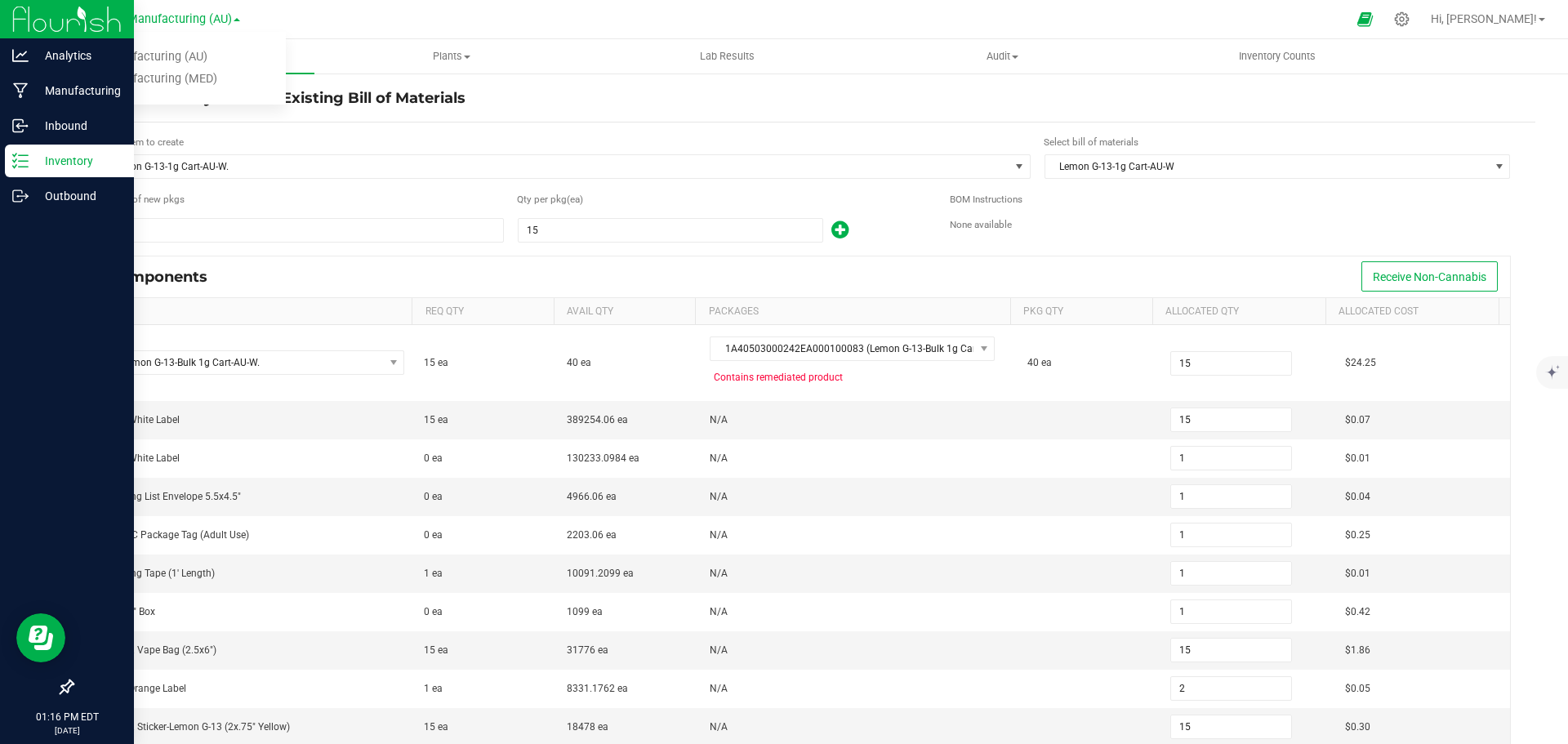
click at [36, 162] on p "Inventory" at bounding box center [78, 161] width 98 height 20
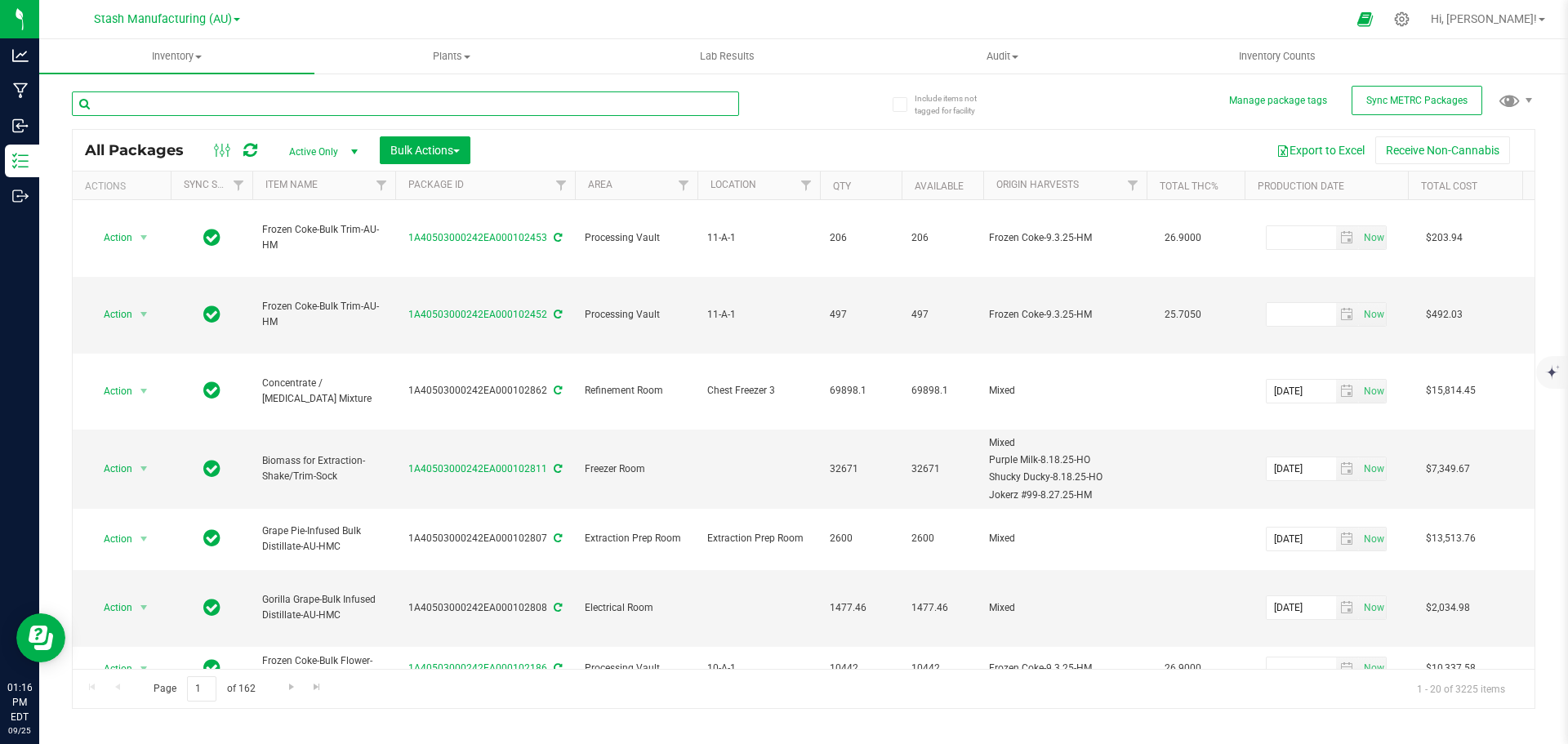
click at [318, 103] on input "text" at bounding box center [405, 104] width 667 height 25
click at [263, 109] on input "text" at bounding box center [405, 104] width 667 height 25
click at [180, 62] on span "Inventory" at bounding box center [176, 56] width 275 height 15
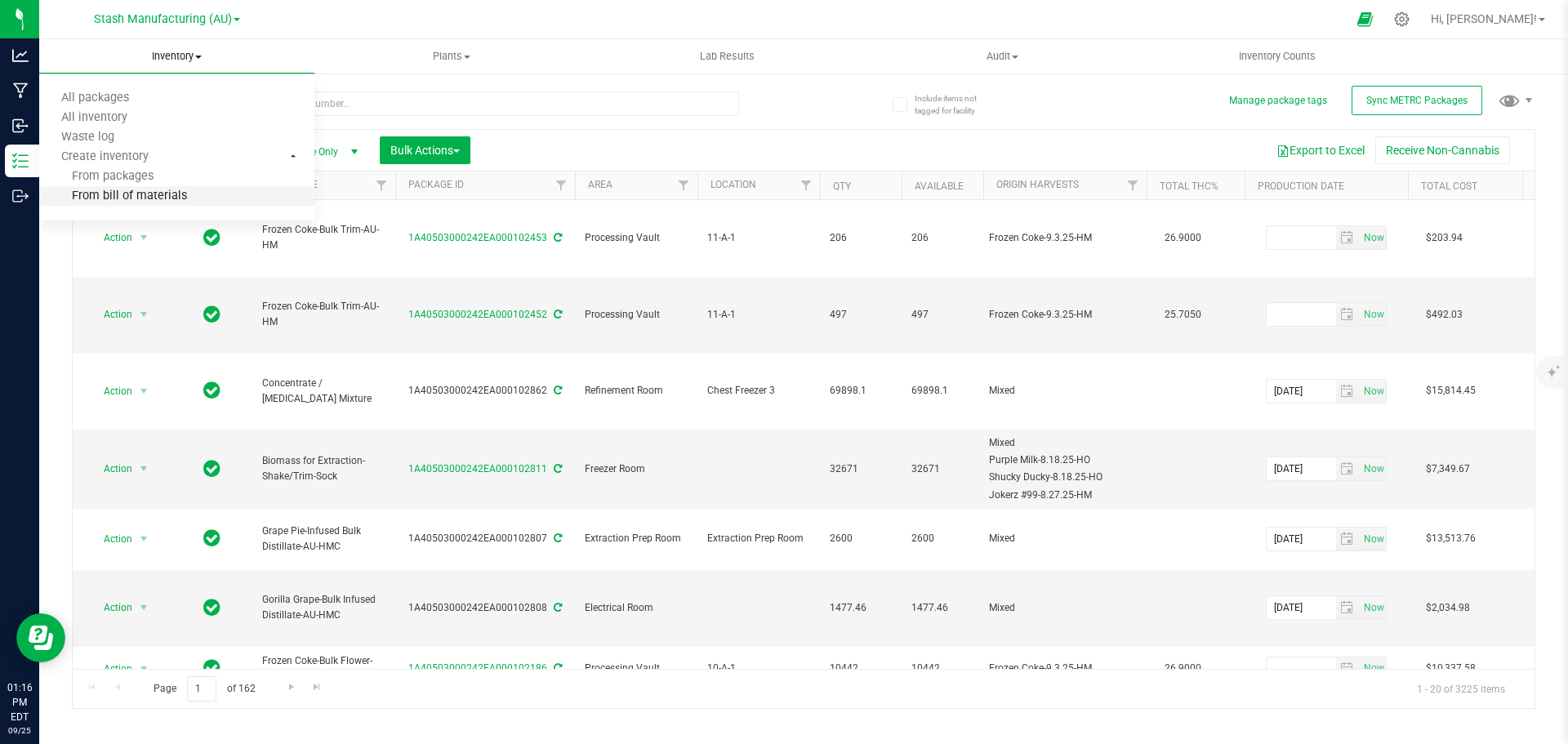
click at [175, 191] on span "From bill of materials" at bounding box center [112, 196] width 148 height 14
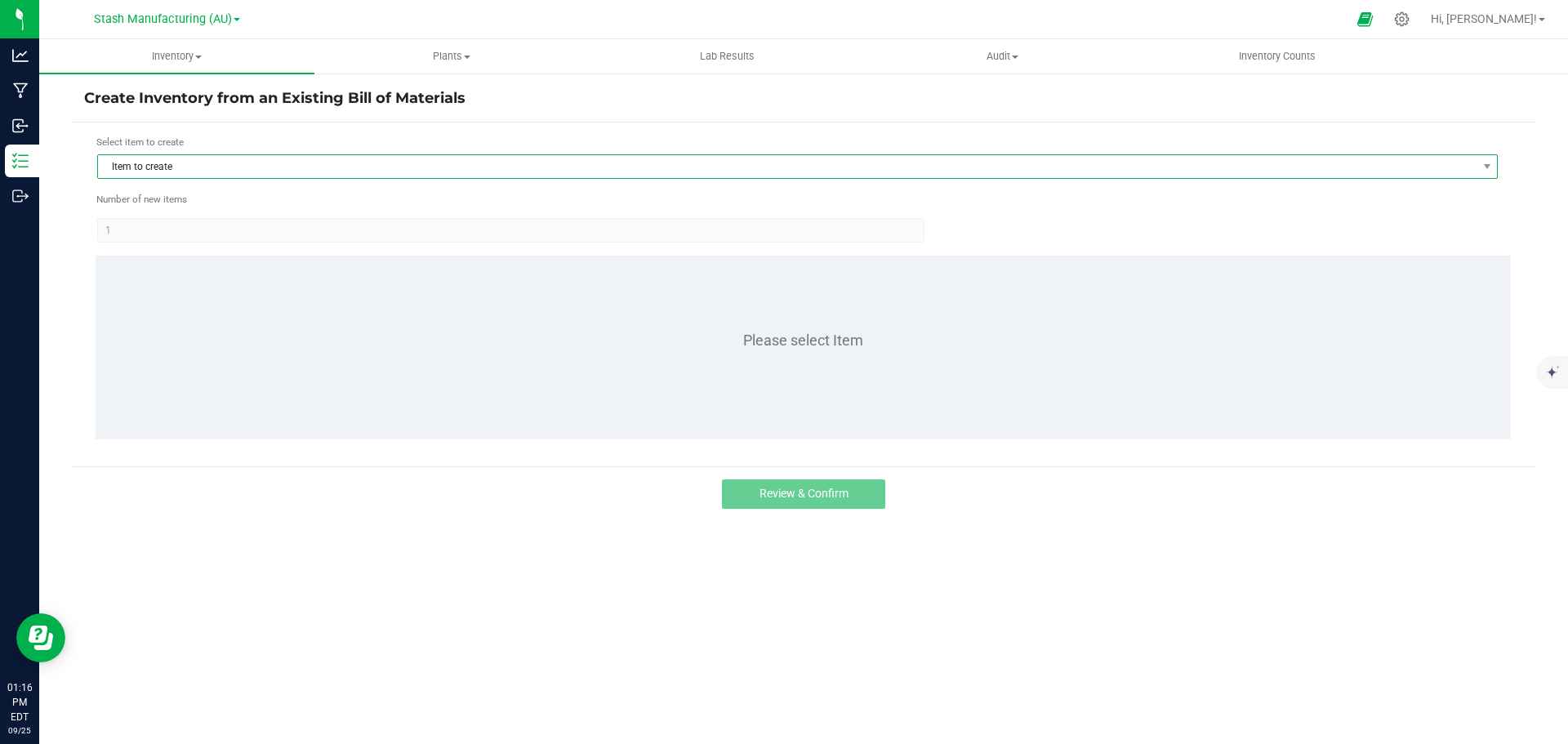
click at [284, 165] on span "Item to create" at bounding box center [788, 167] width 1379 height 23
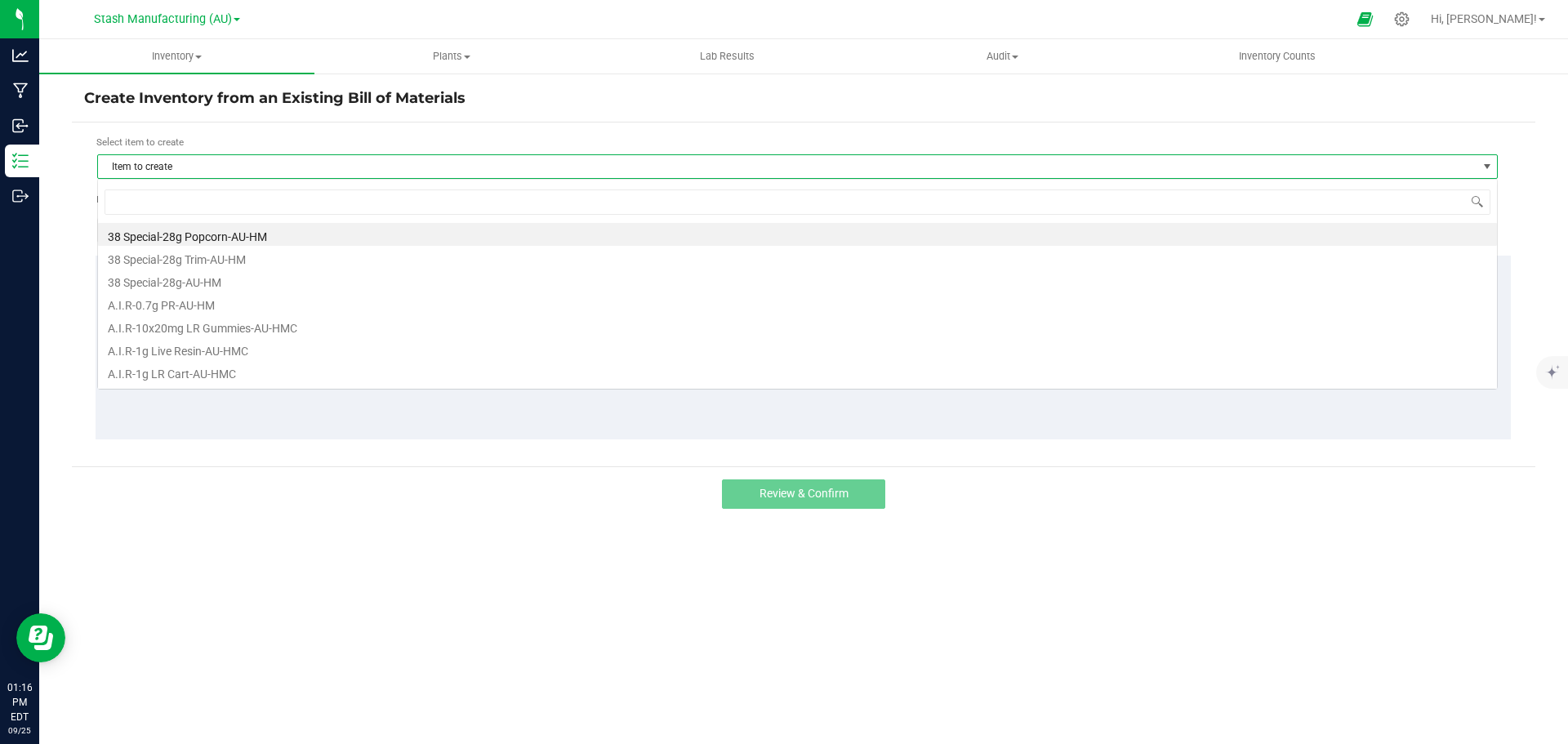
scroll to position [25, 1400]
type input "lemon g"
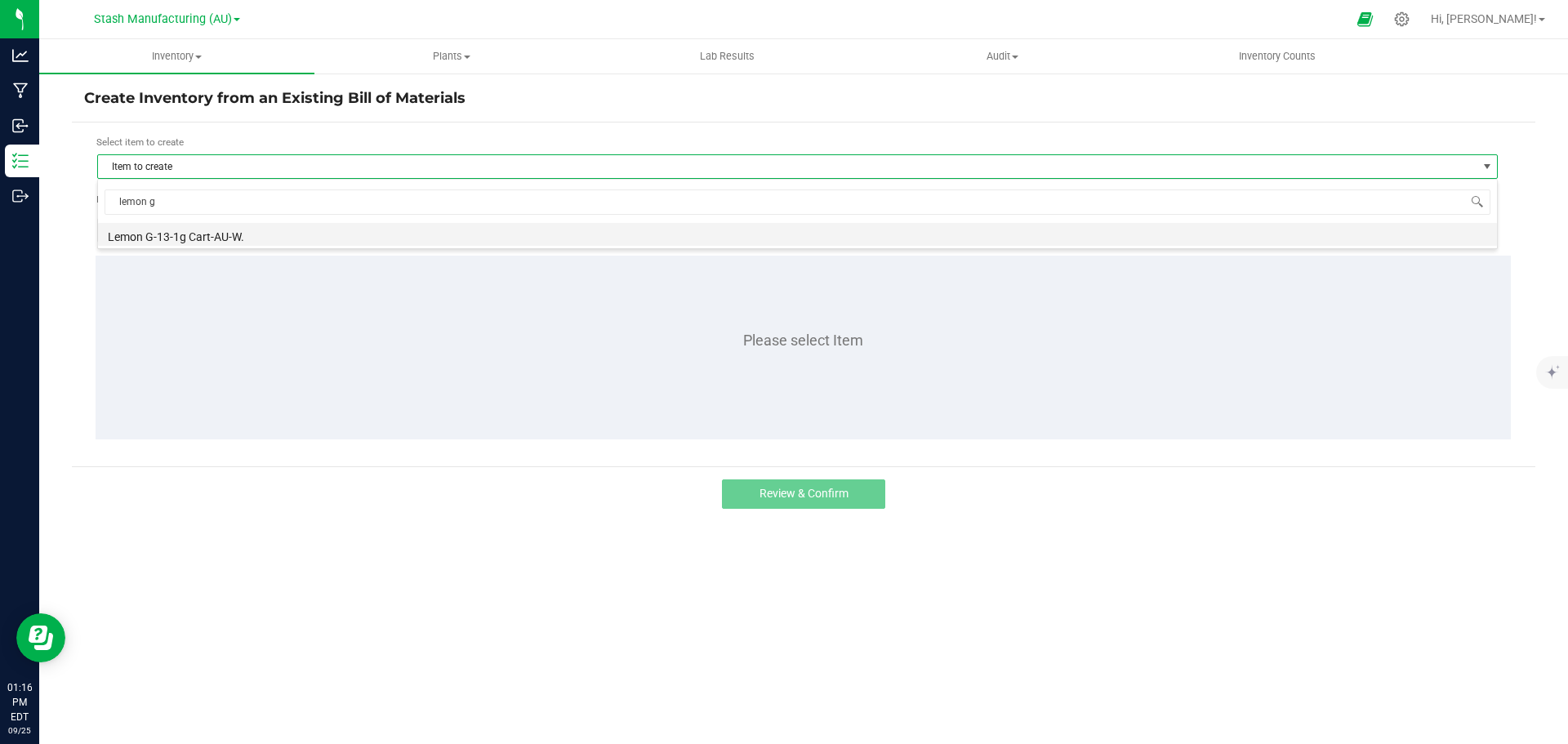
click at [209, 240] on li "Lemon G-13-1g Cart-AU-W." at bounding box center [798, 235] width 1399 height 23
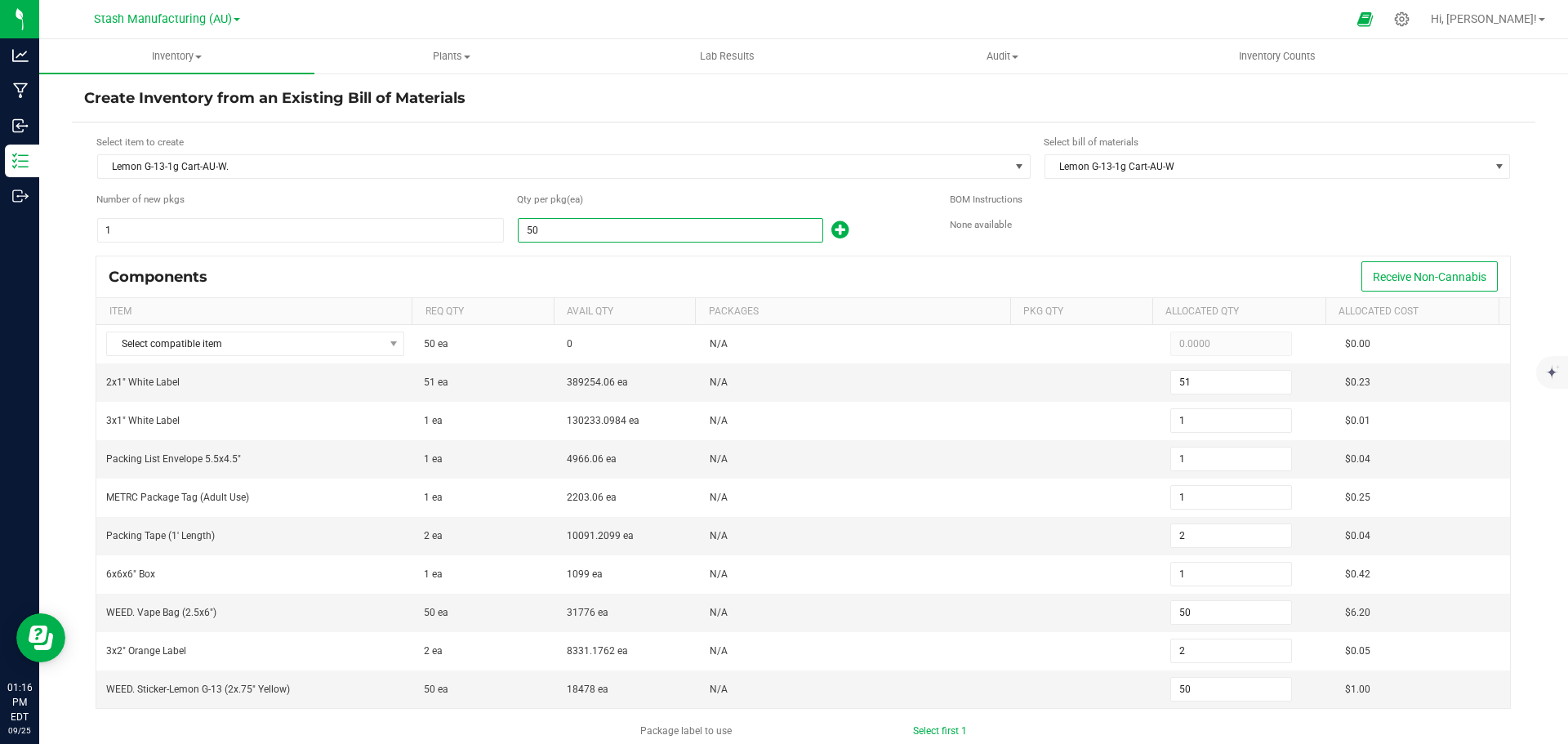
click at [656, 230] on input "50" at bounding box center [670, 231] width 304 height 23
type input "1"
type input "0"
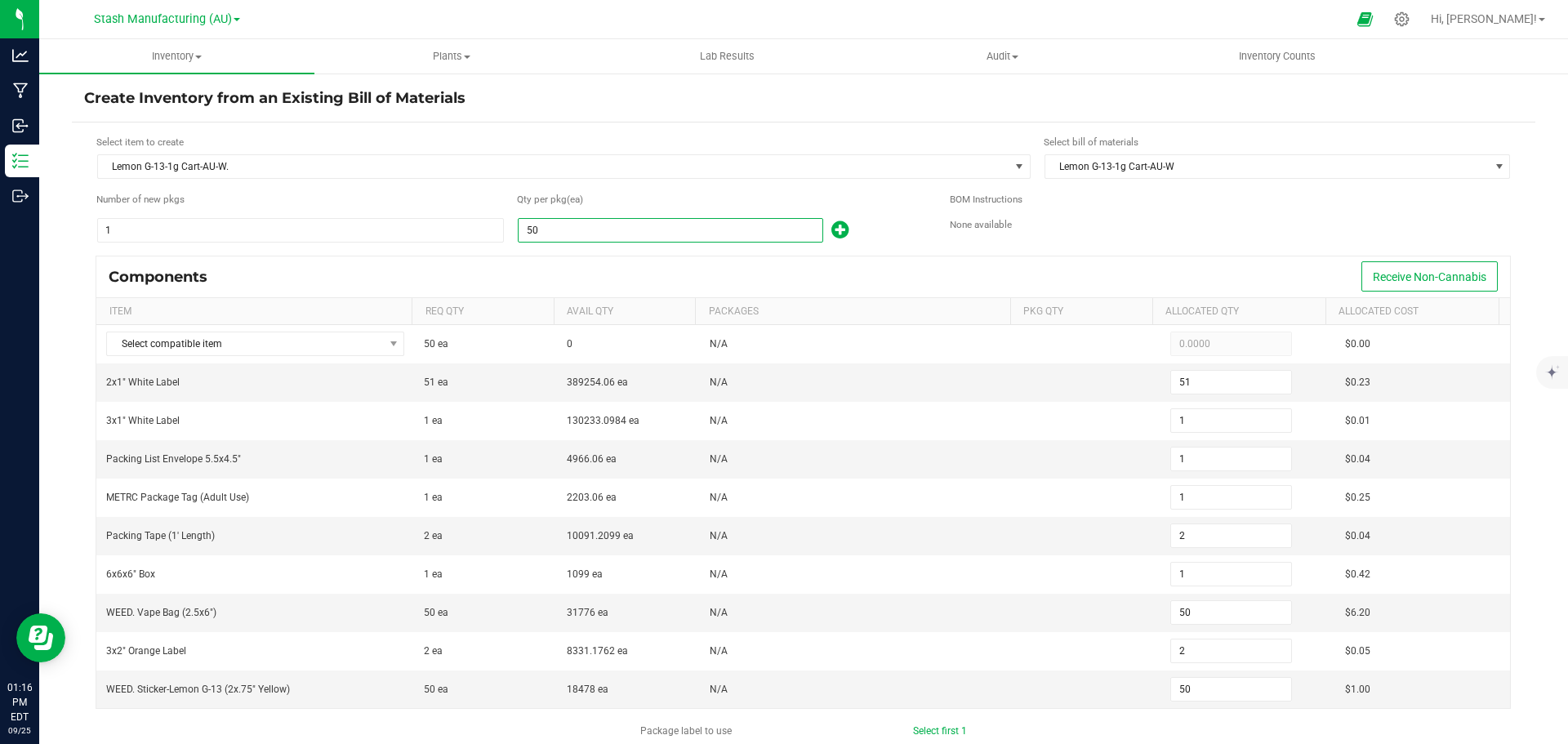
type input "0"
type input "1"
type input "0"
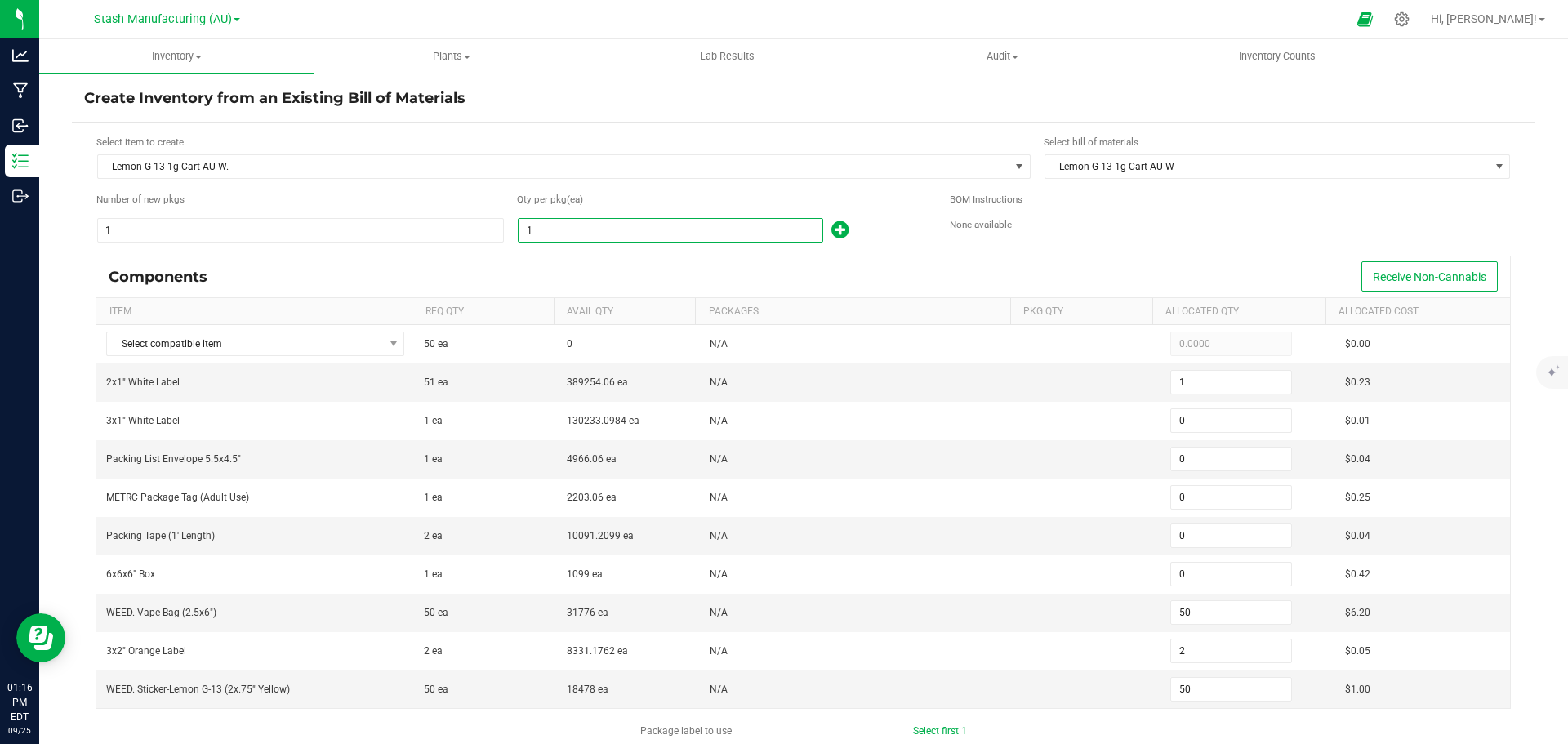
type input "1"
type input "15"
type input "1"
type input "15"
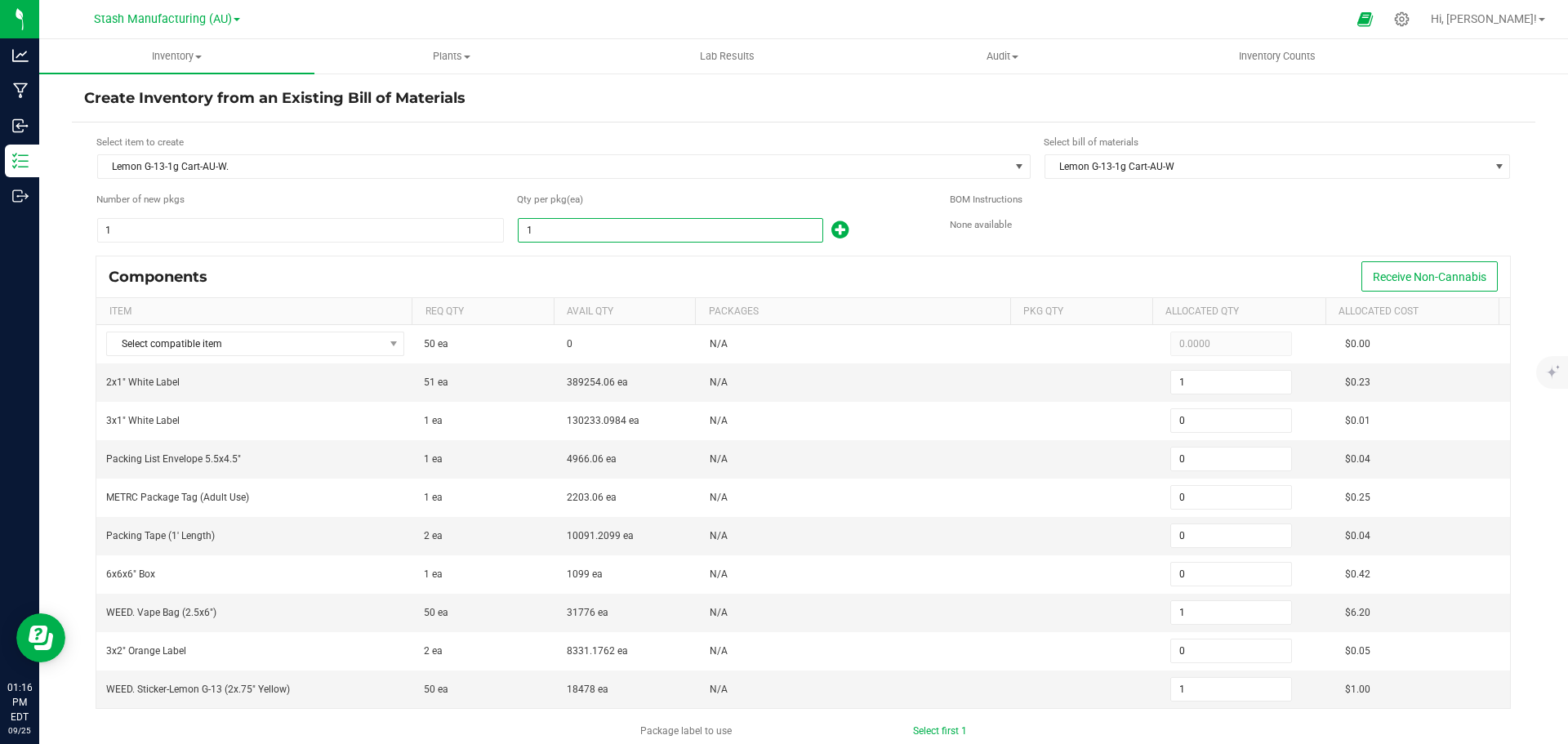
type input "1"
type input "15"
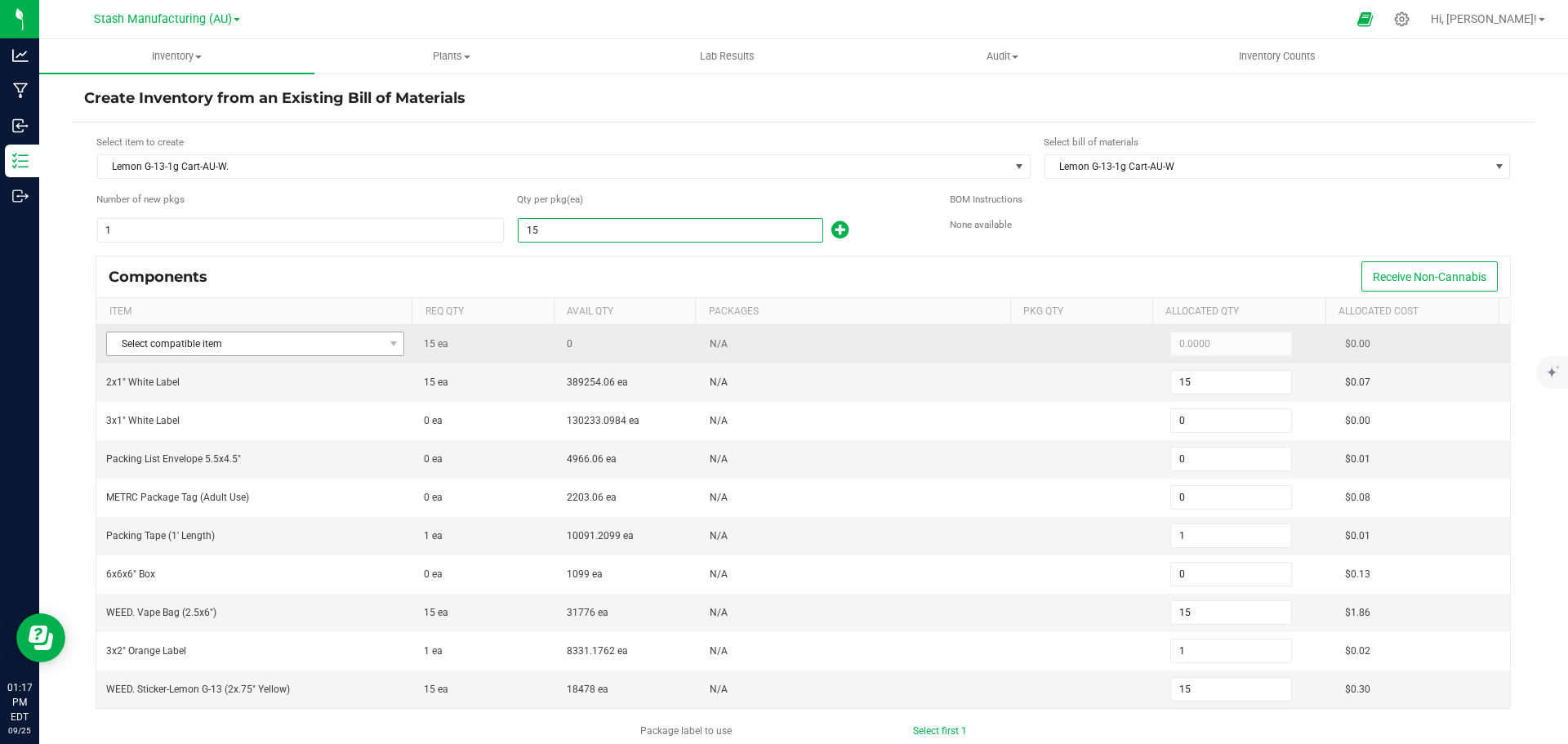
type input "15"
click at [292, 346] on span "Select compatible item" at bounding box center [245, 344] width 276 height 23
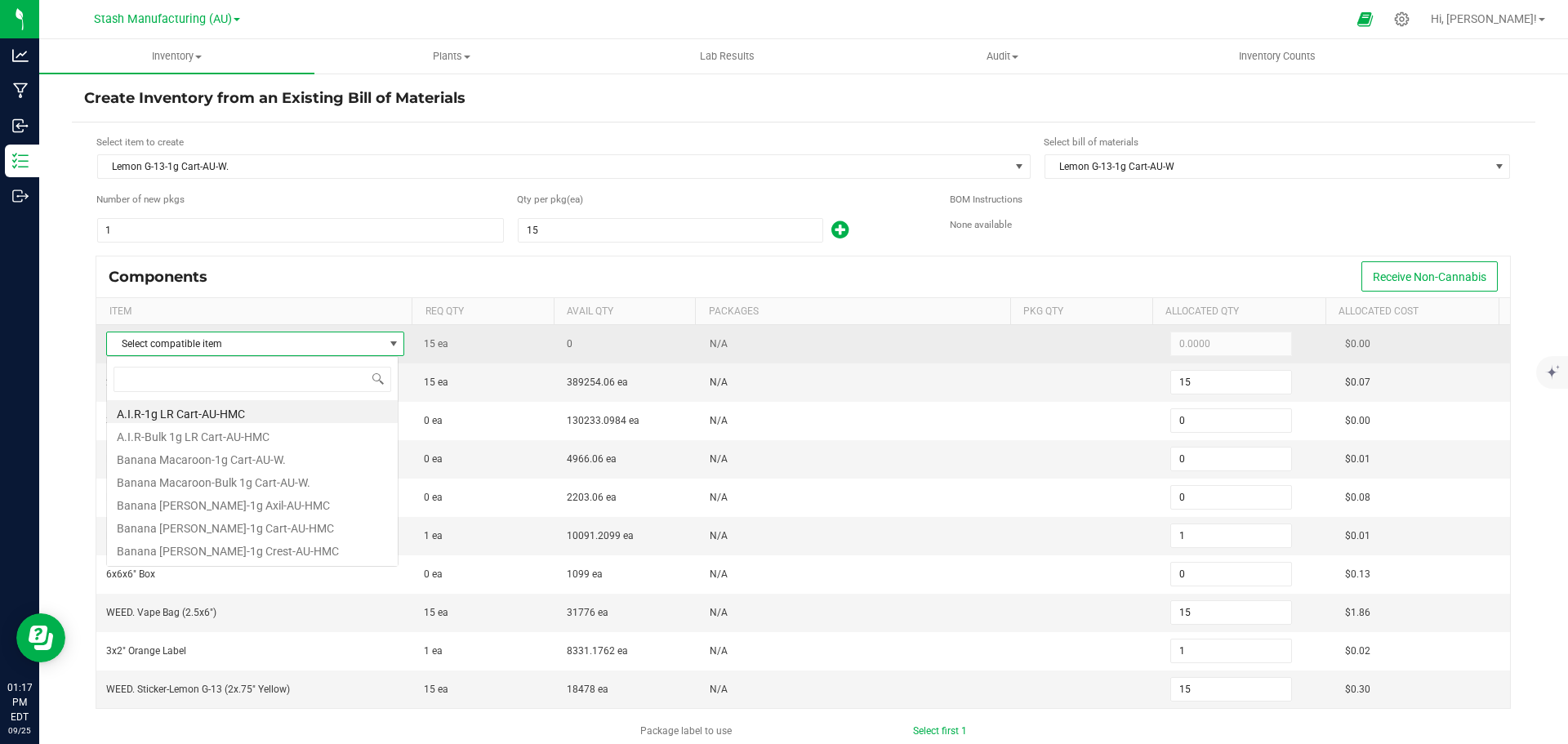
scroll to position [25, 293]
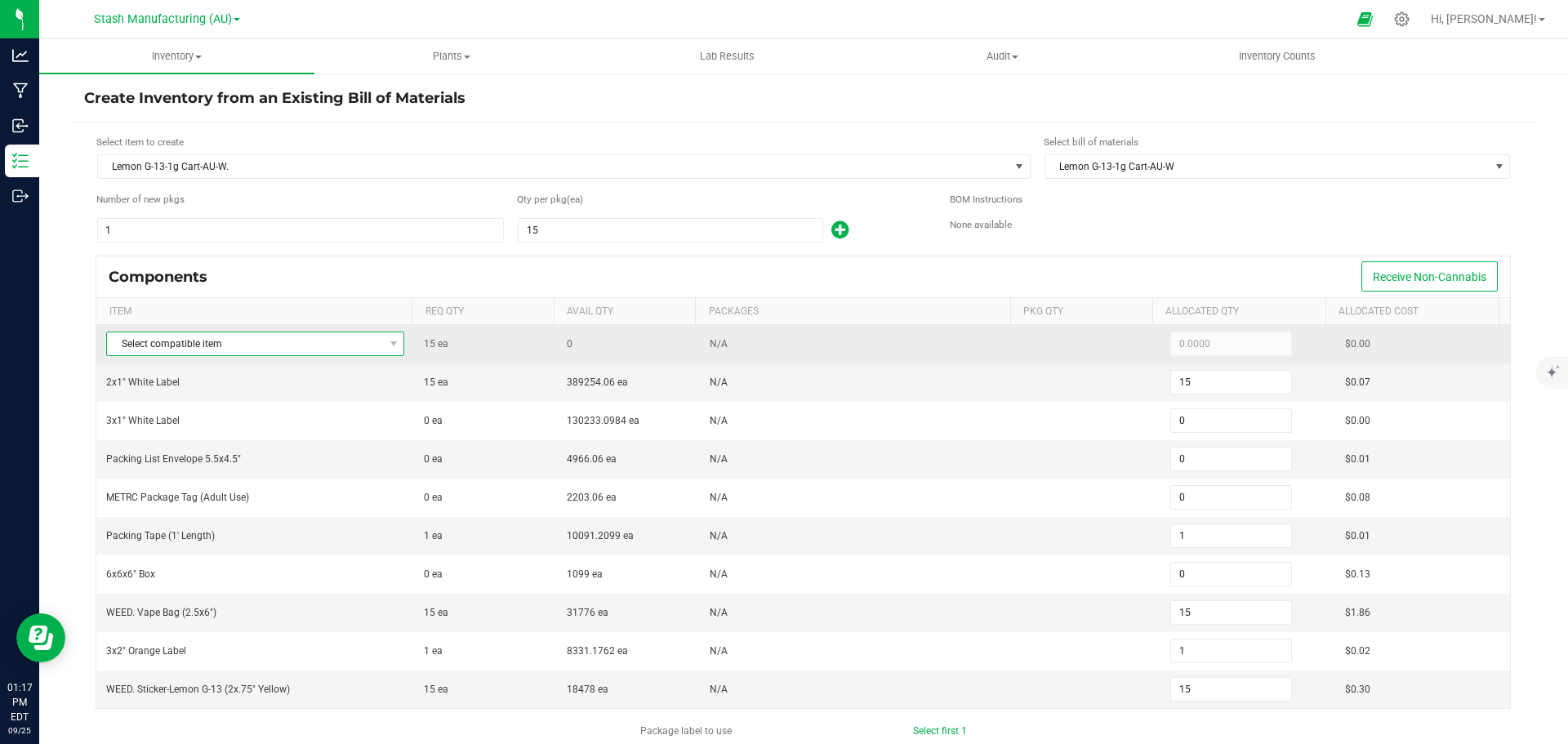
click at [188, 347] on span "Select compatible item" at bounding box center [245, 344] width 276 height 23
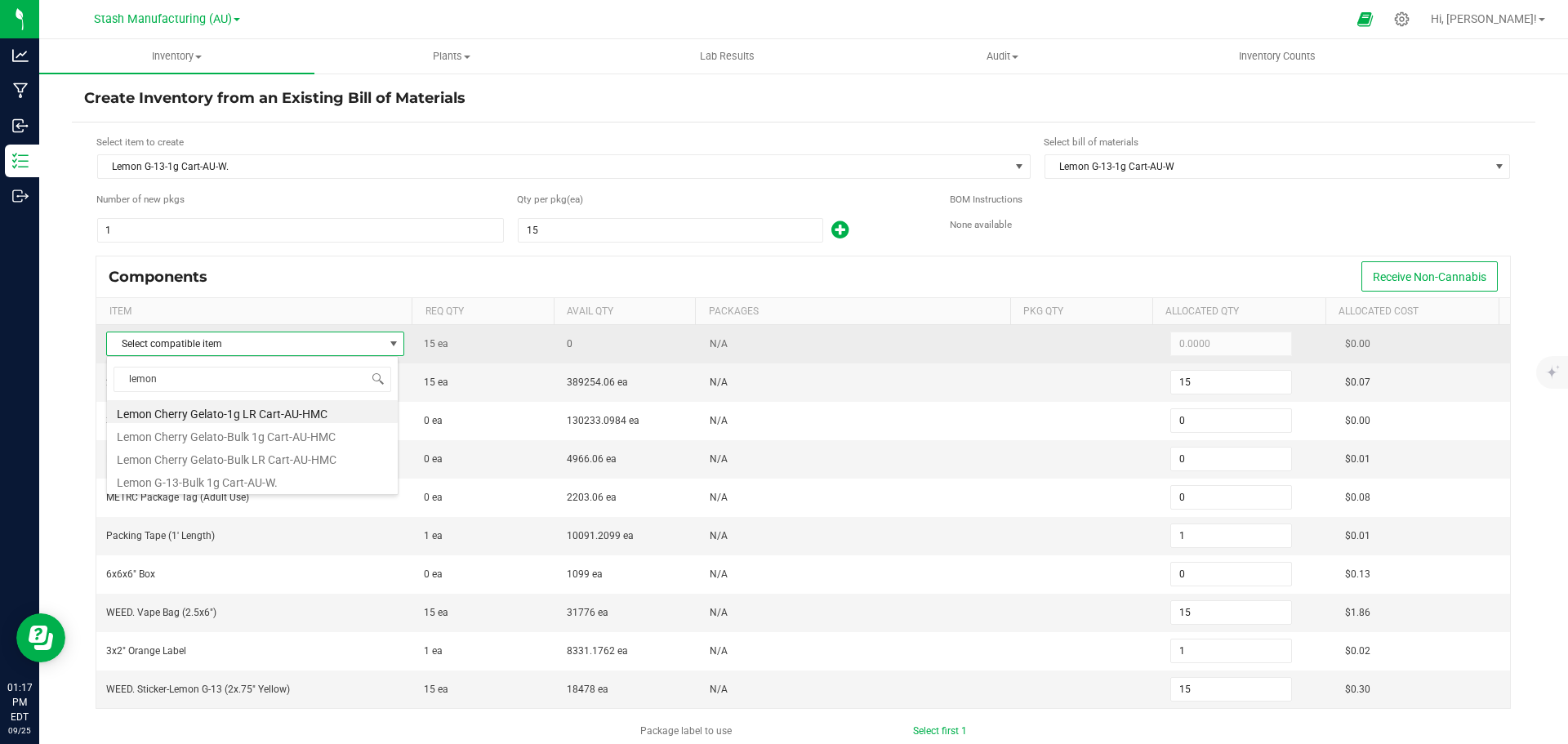
type input "lemon g"
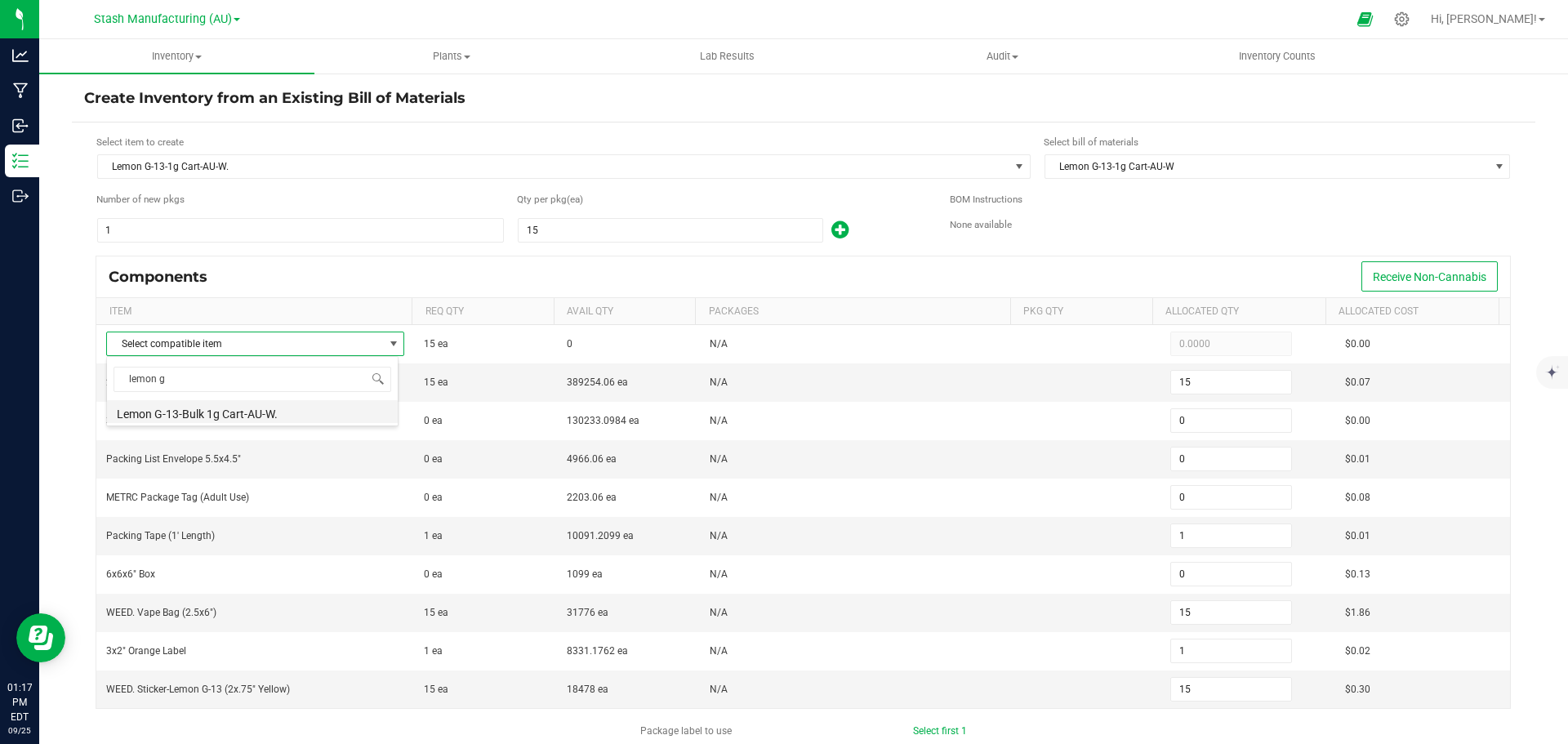
click at [192, 418] on li "Lemon G-13-Bulk 1g Cart-AU-W." at bounding box center [252, 412] width 291 height 23
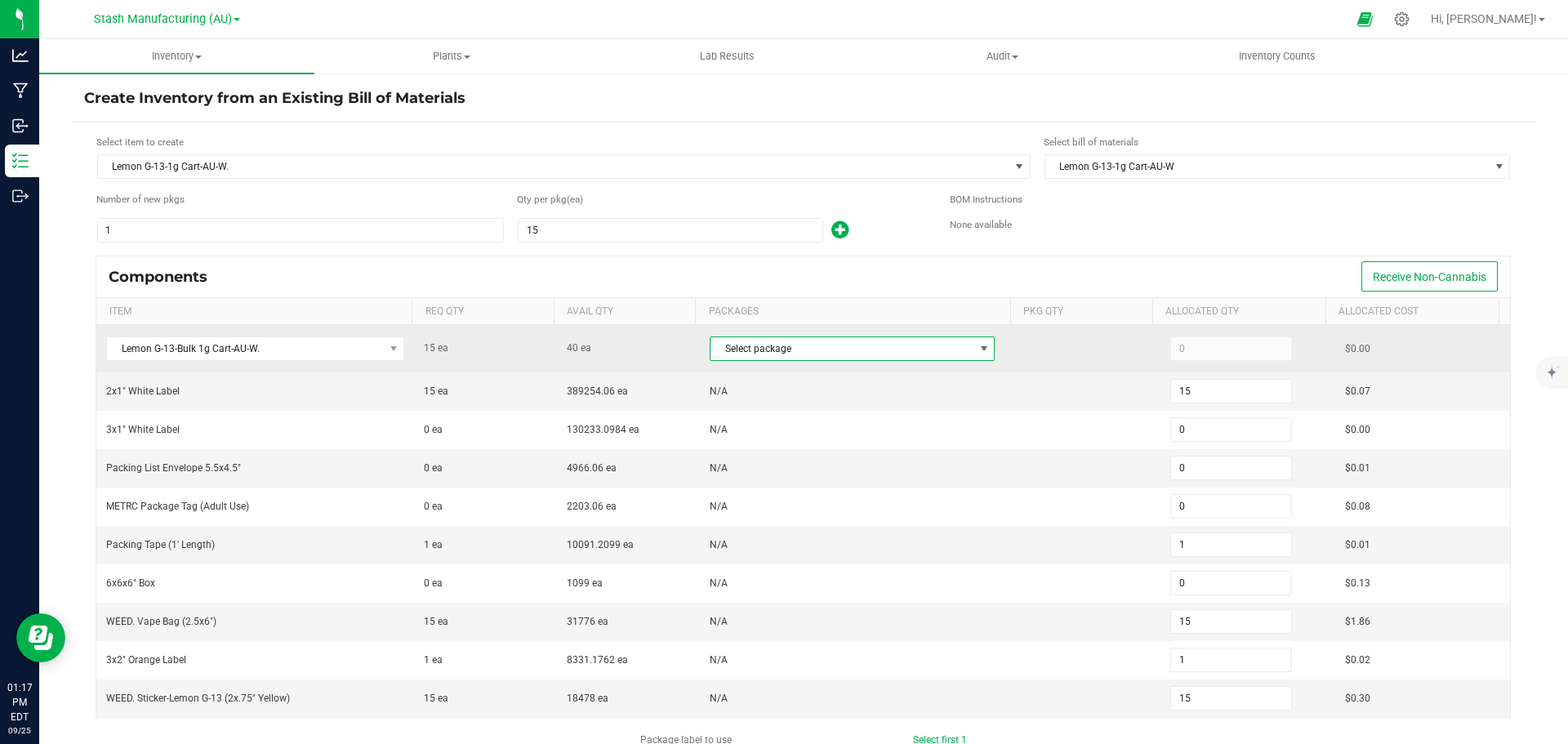
click at [754, 351] on span "Select package" at bounding box center [842, 349] width 263 height 23
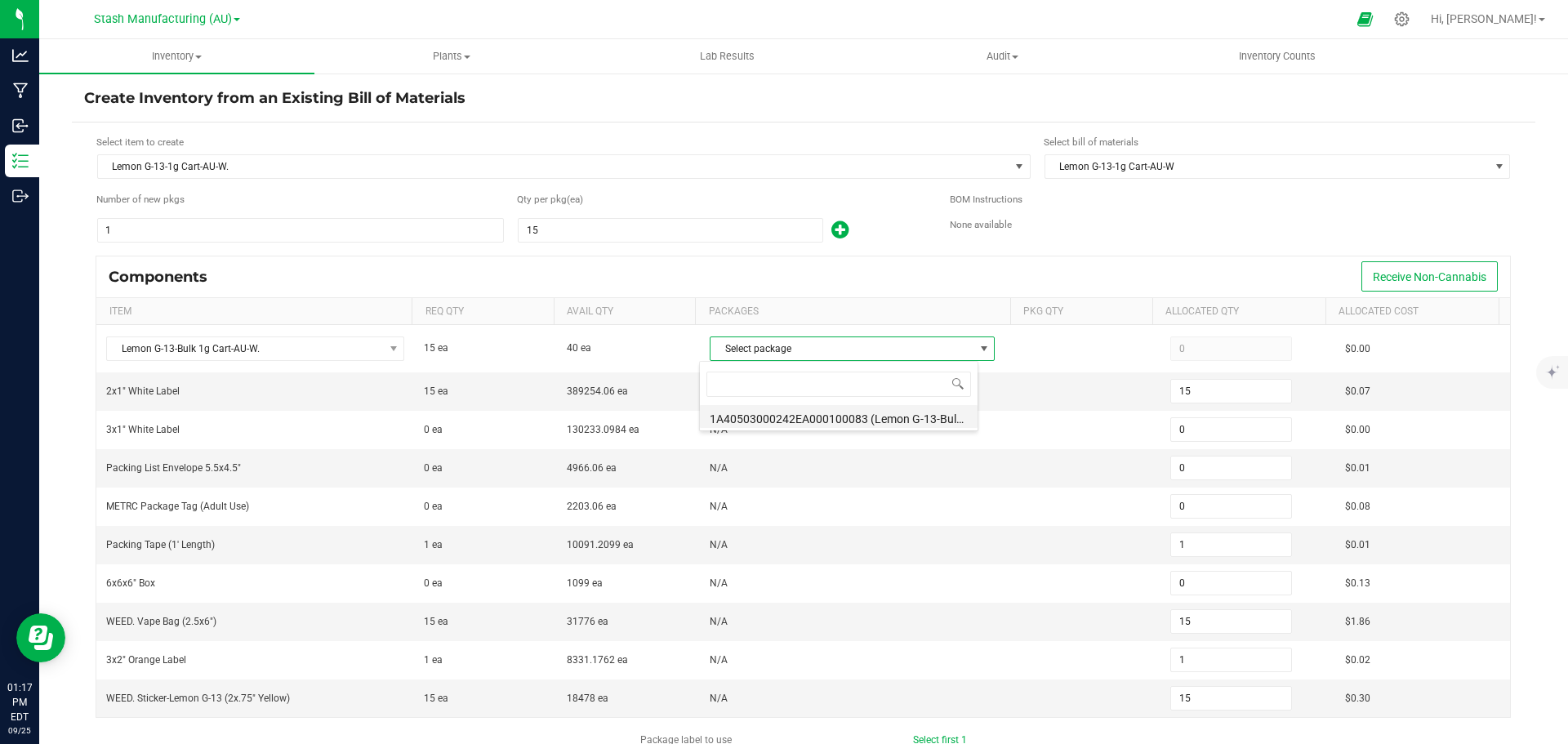
click at [784, 413] on li "1A40503000242EA000100083 (Lemon G-13-Bulk 1g Cart-AU-W-9.3.25)" at bounding box center [839, 417] width 278 height 23
type input "15"
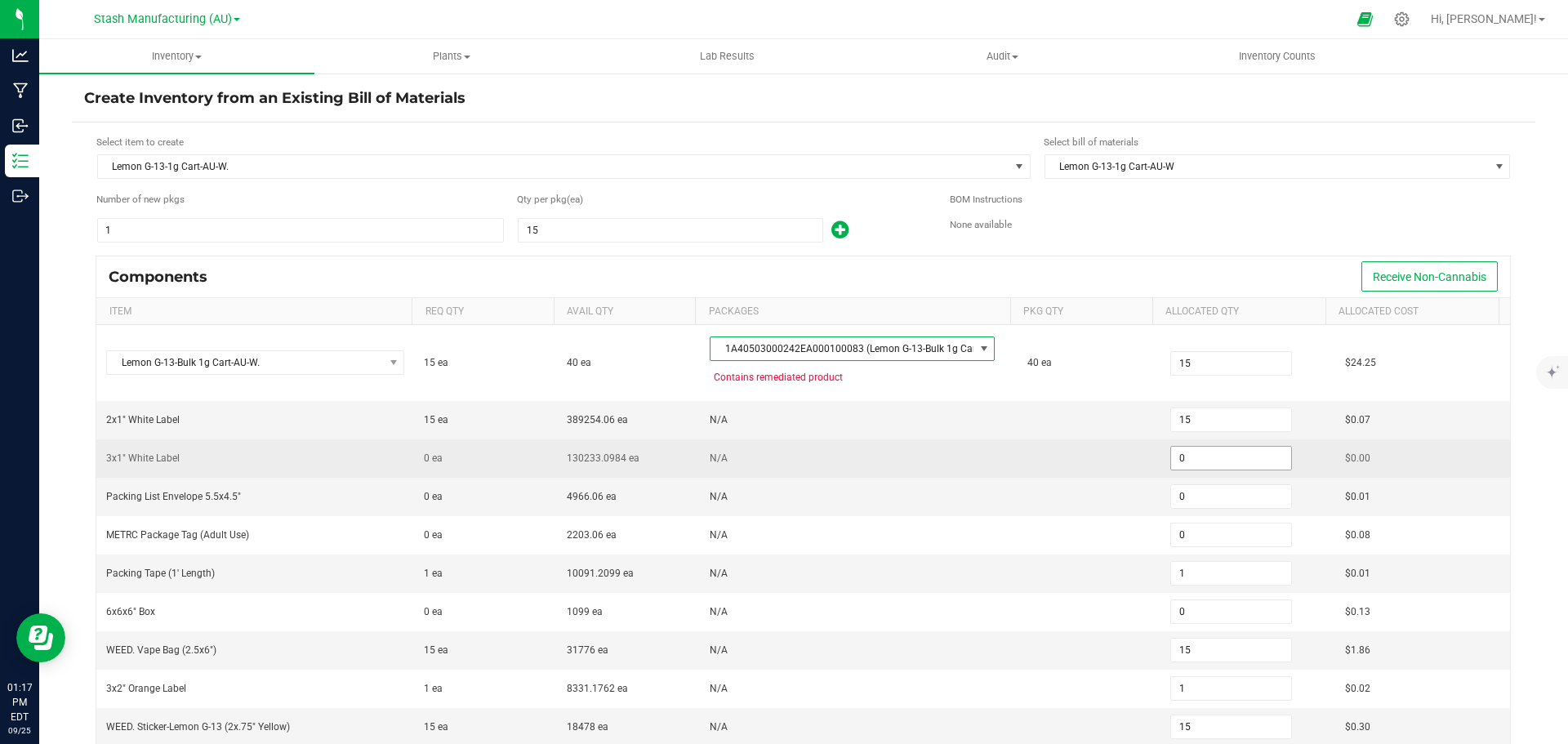
click at [1220, 460] on input "0" at bounding box center [1231, 458] width 120 height 23
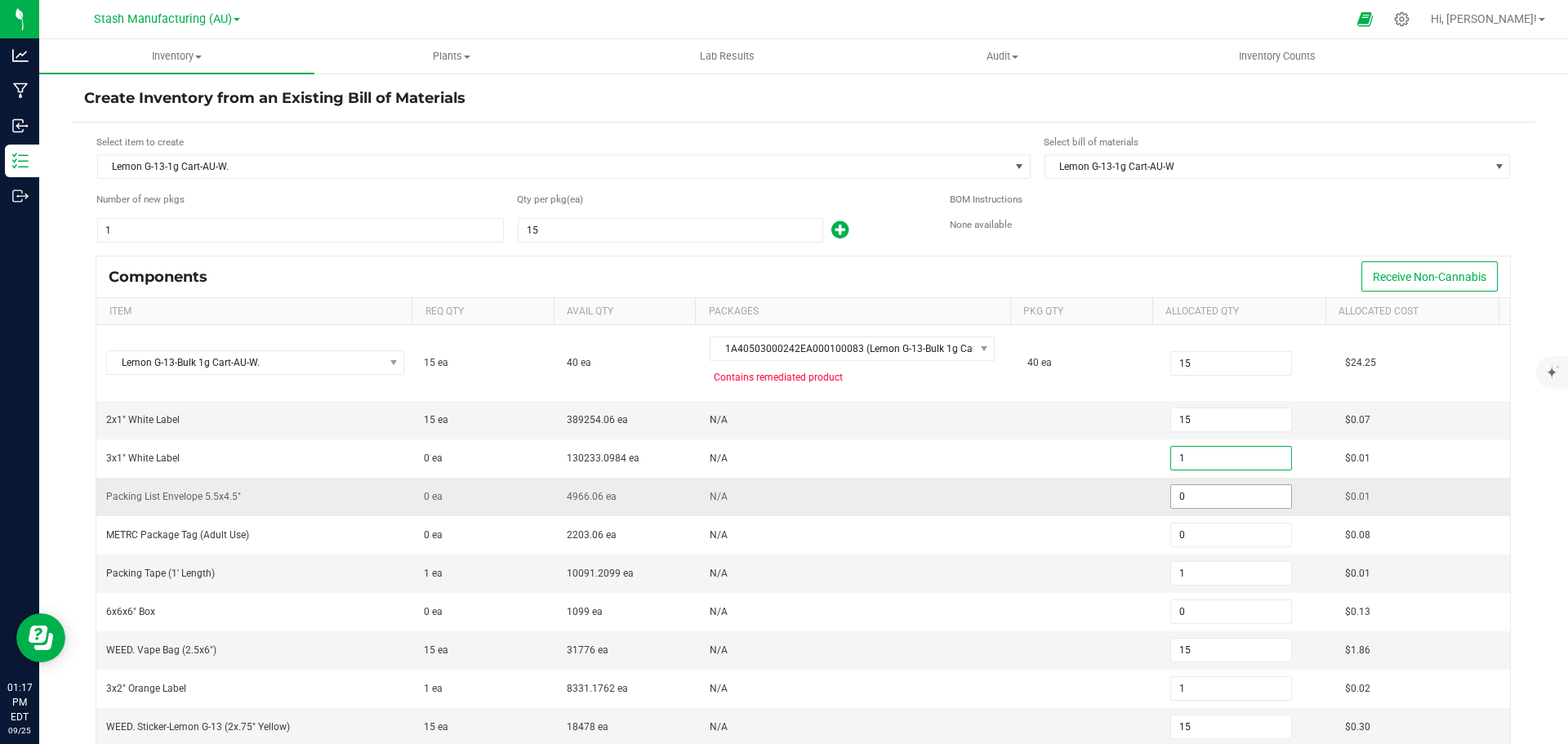
type input "1"
click at [1222, 503] on input "0" at bounding box center [1231, 497] width 120 height 23
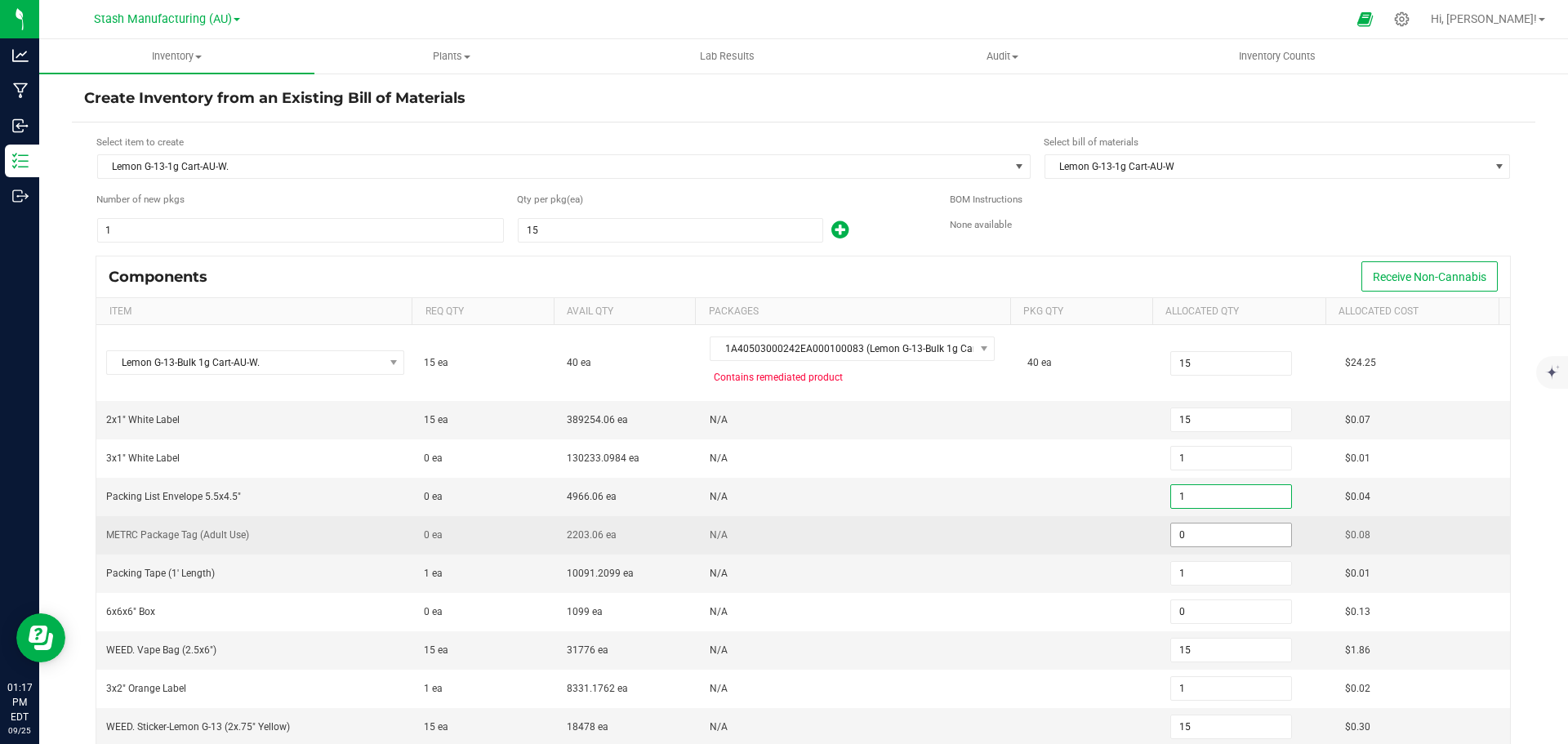
type input "1"
click at [1213, 540] on input "0" at bounding box center [1231, 535] width 120 height 23
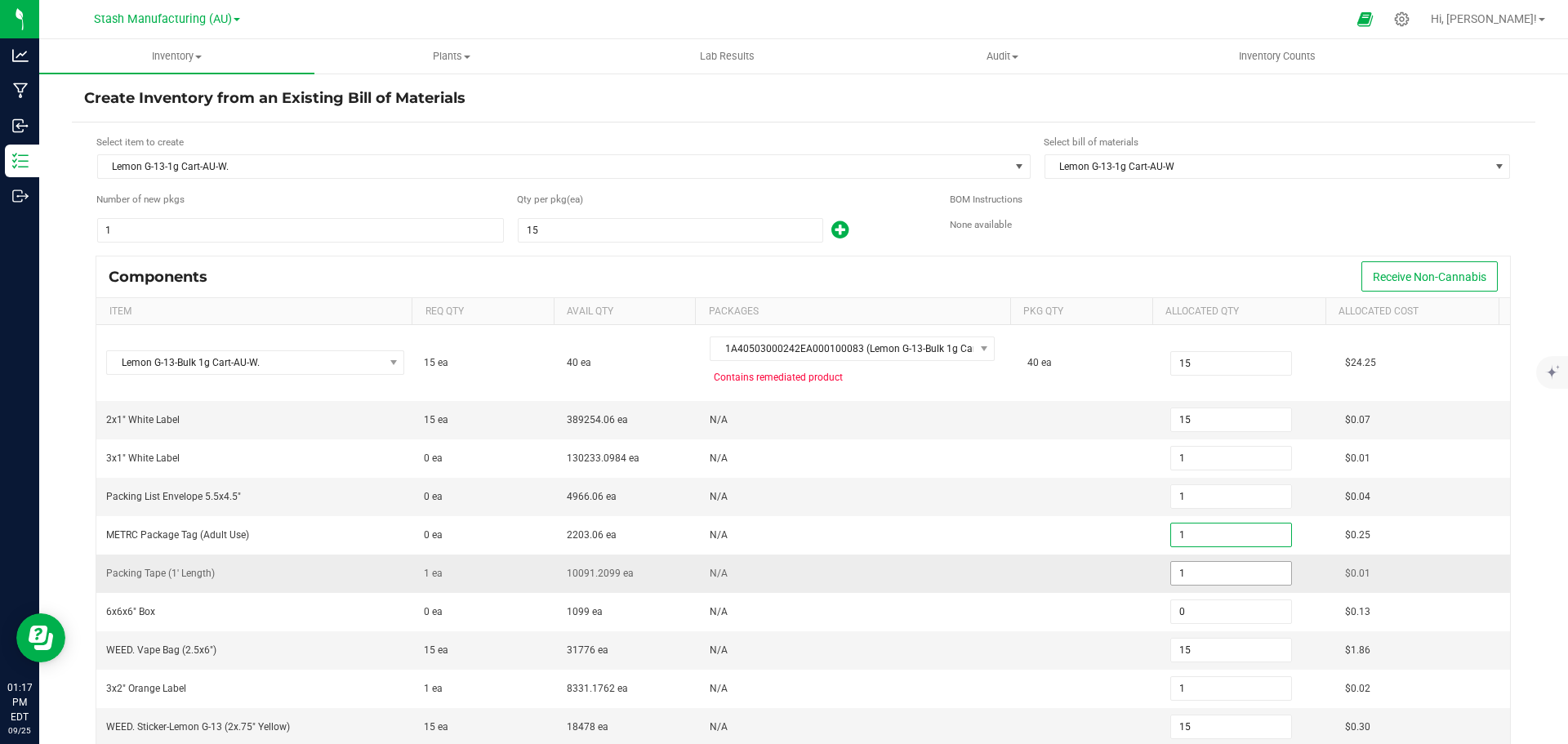
type input "1"
click at [1214, 570] on input "1" at bounding box center [1231, 574] width 120 height 23
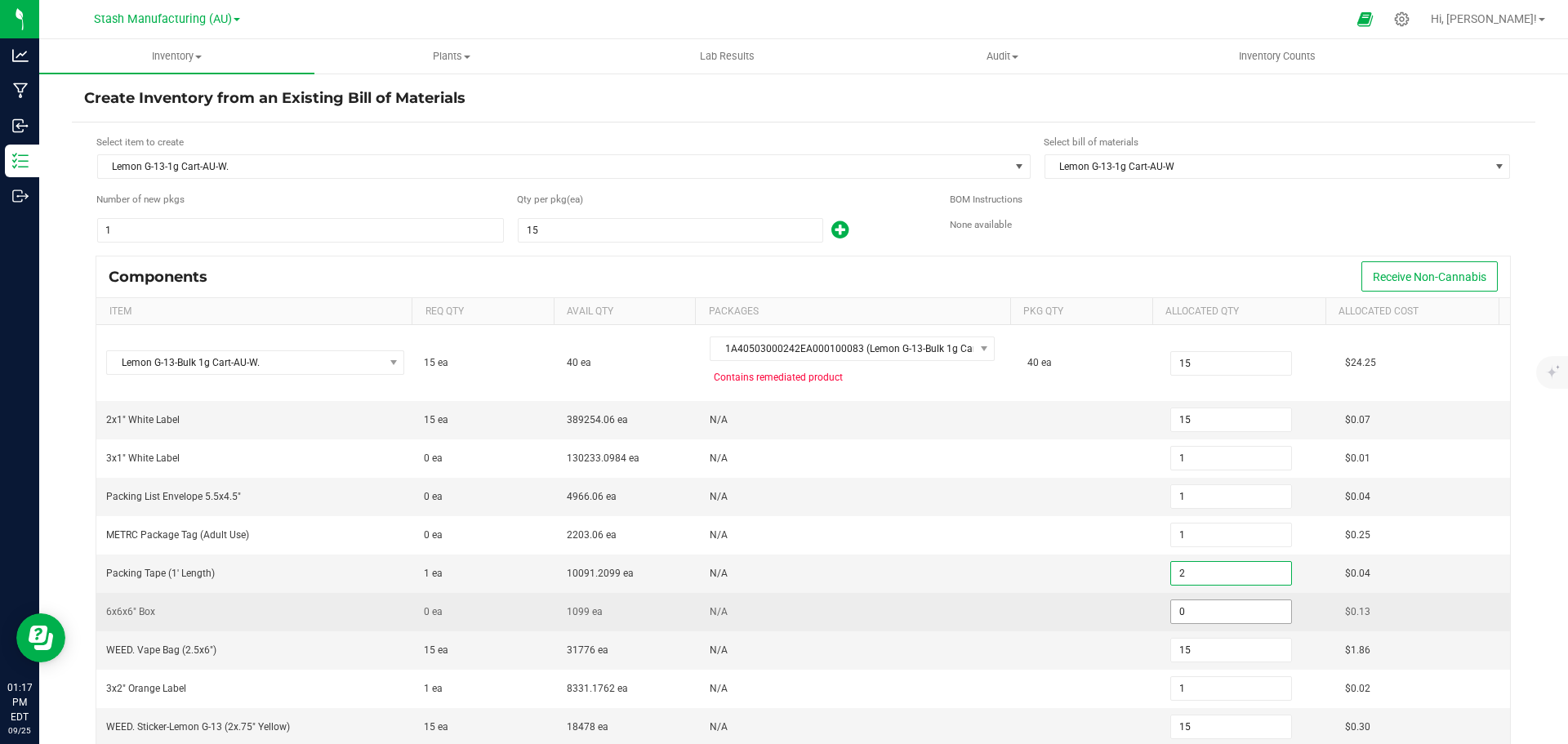
type input "2"
click at [1213, 606] on input "0" at bounding box center [1231, 612] width 120 height 23
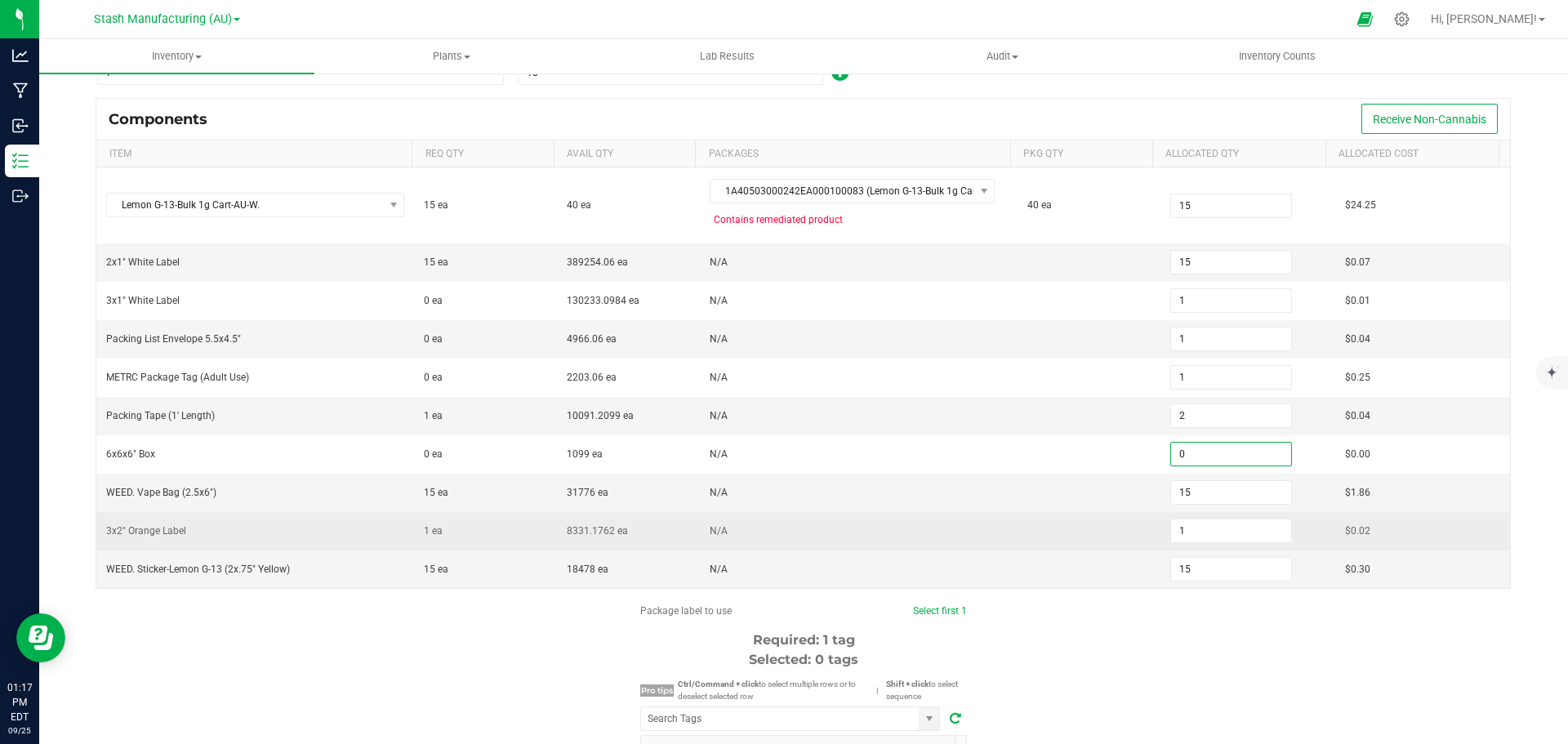
scroll to position [164, 0]
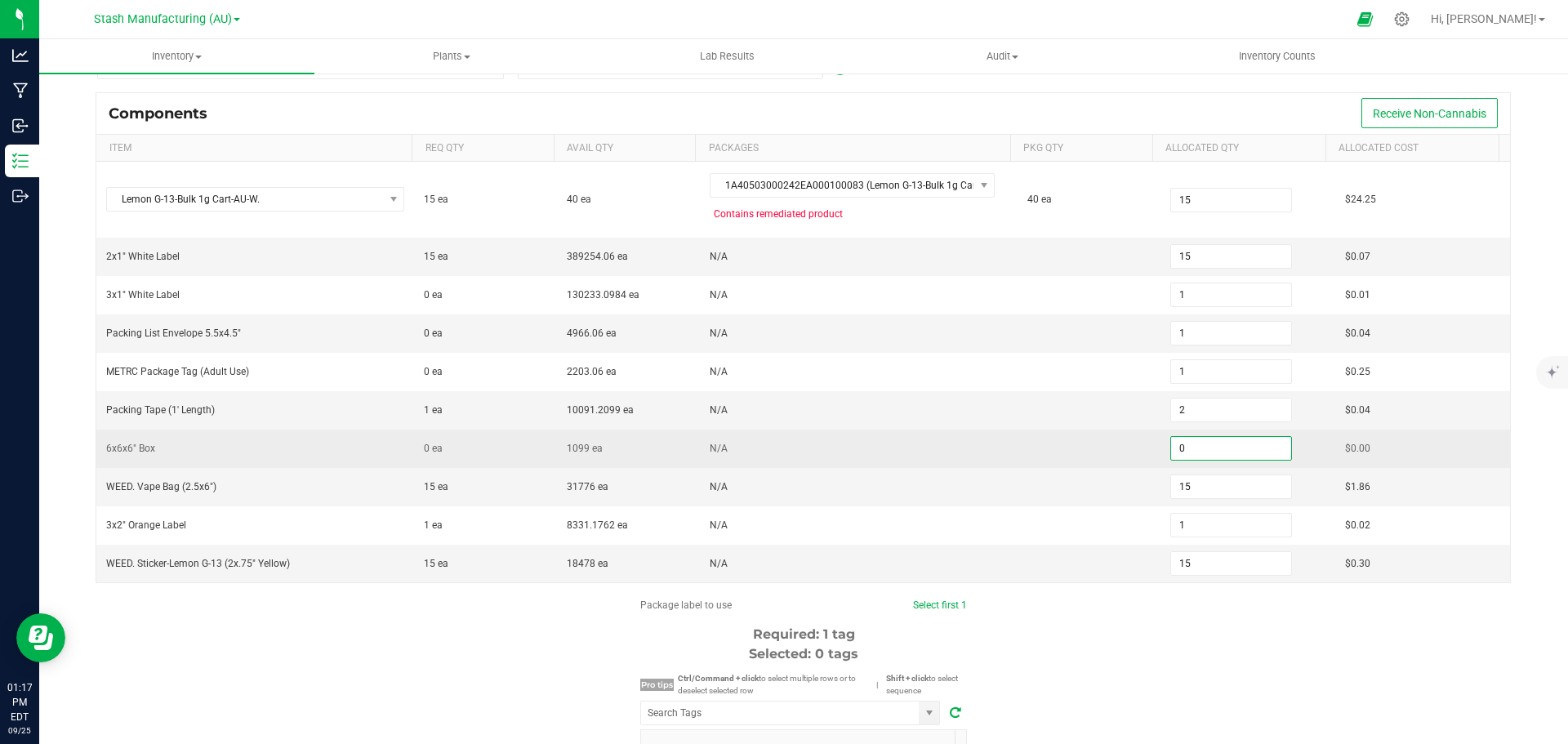
click at [1213, 441] on input "0" at bounding box center [1231, 449] width 120 height 23
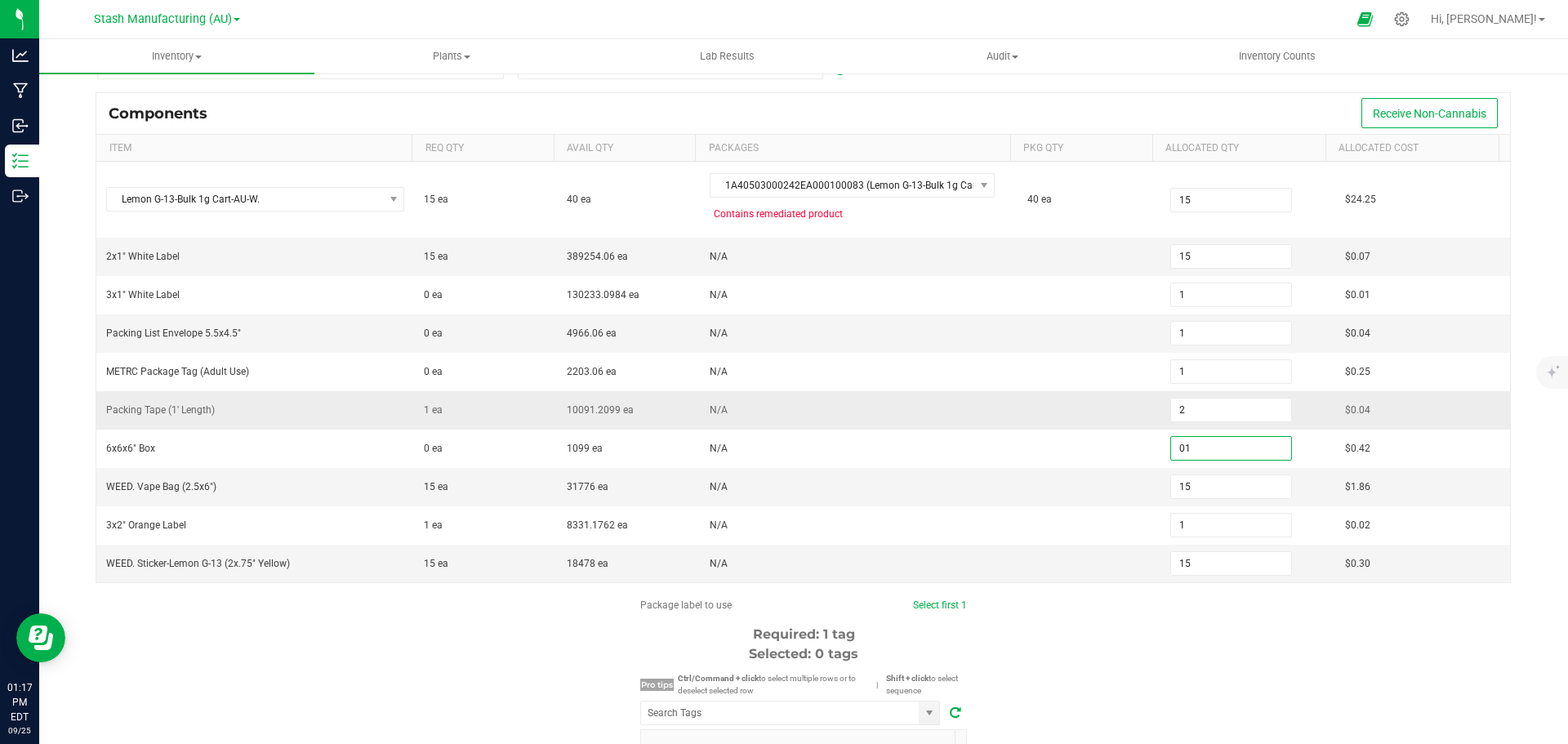
type input "0"
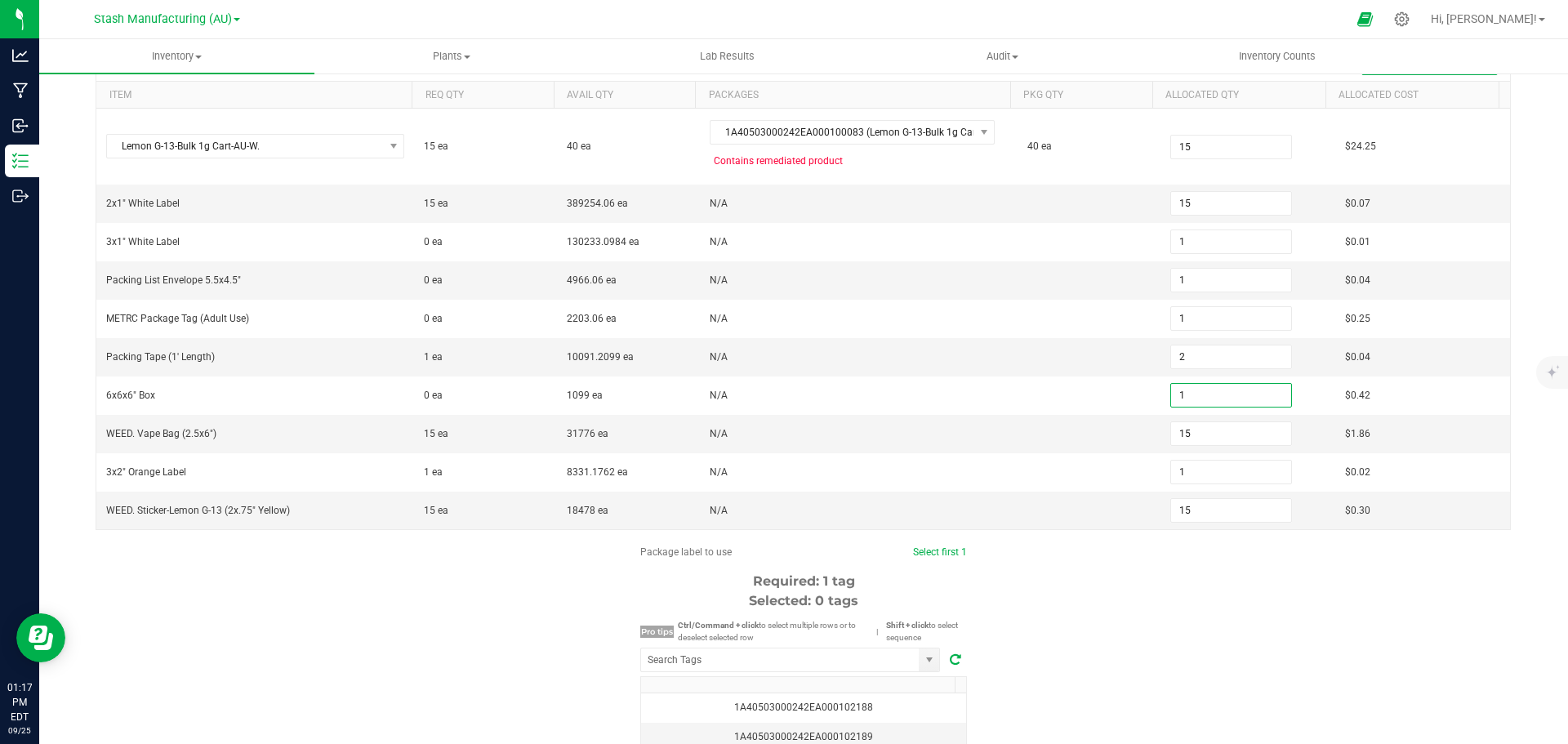
scroll to position [245, 0]
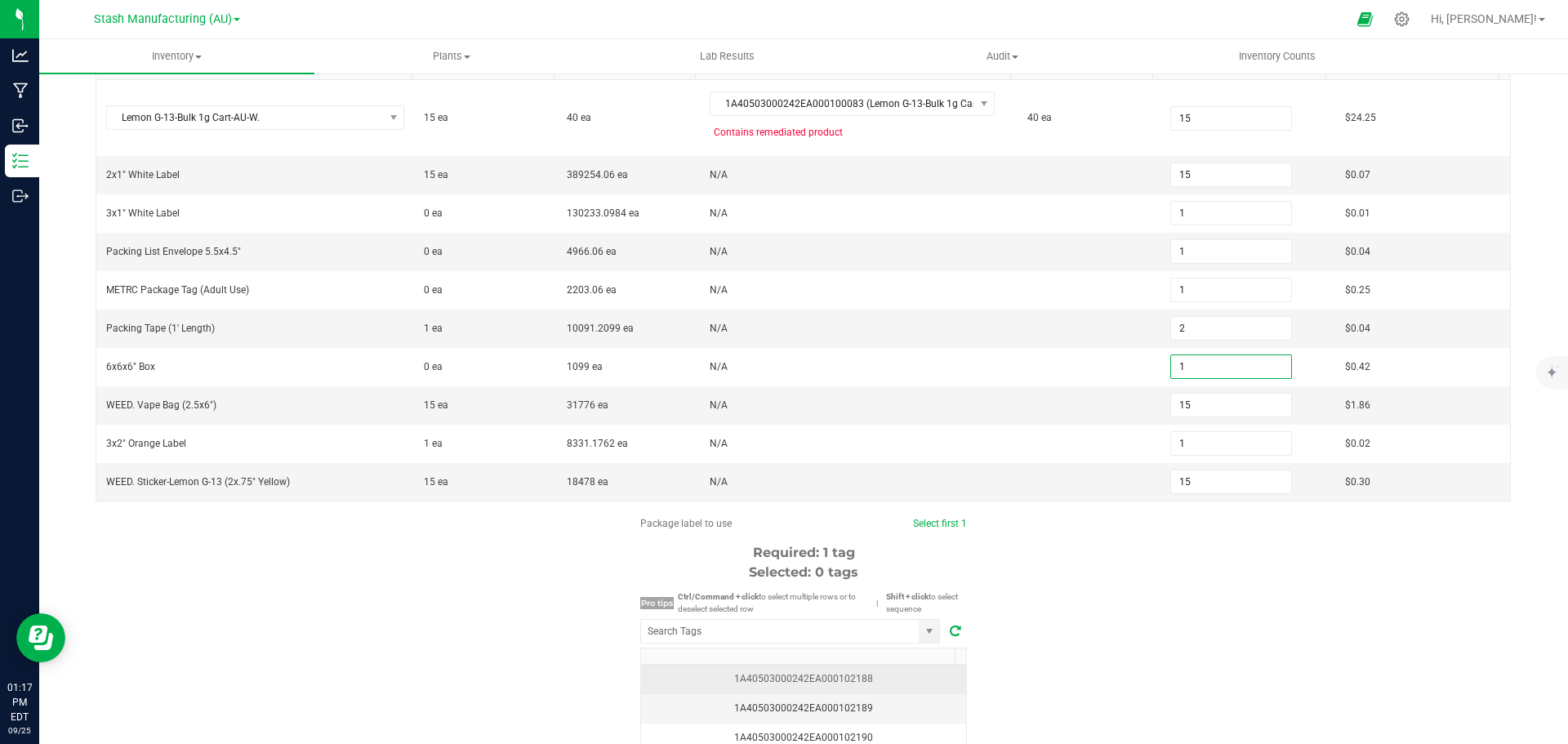
type input "1"
click at [777, 670] on td "1A40503000242EA000102188" at bounding box center [803, 680] width 325 height 30
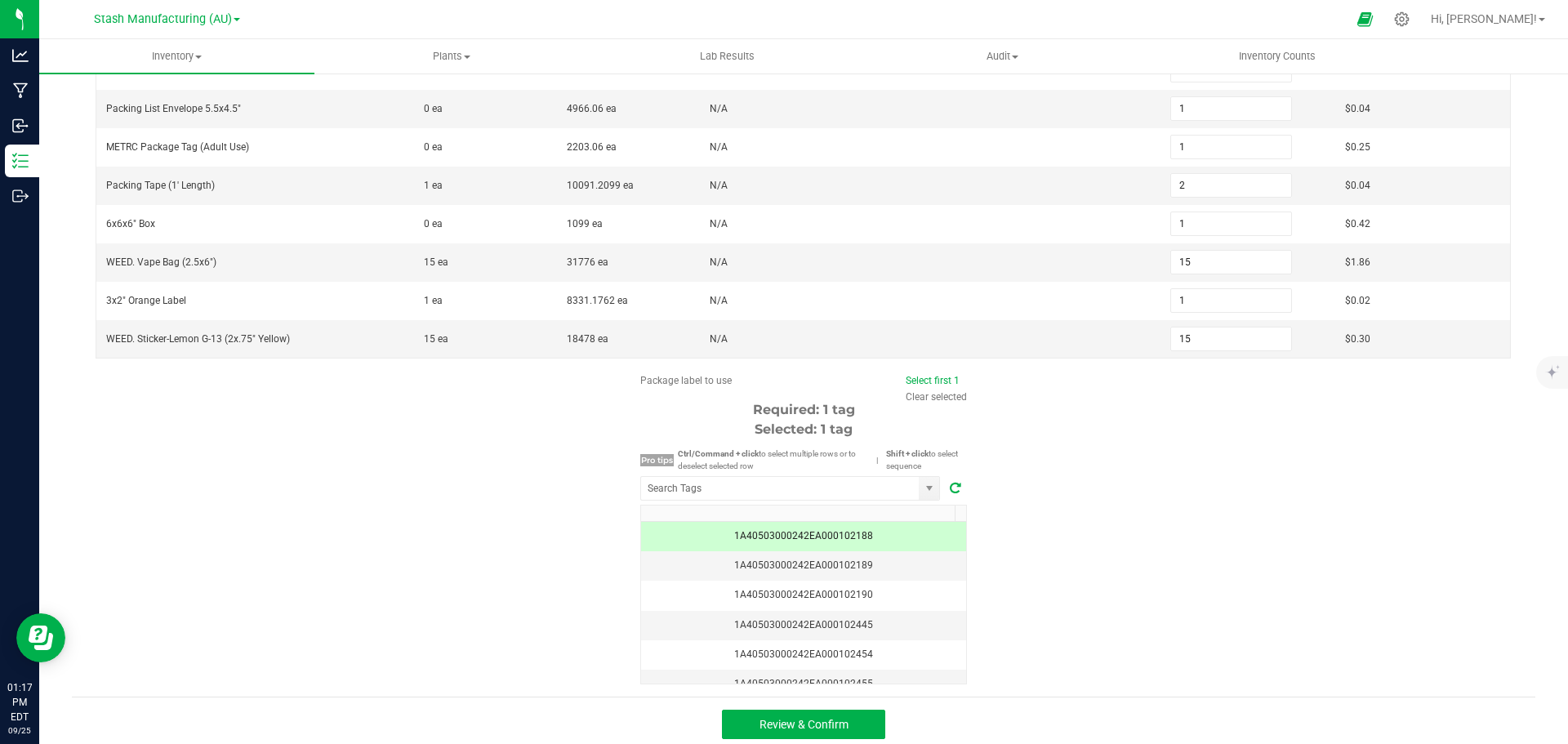
scroll to position [395, 0]
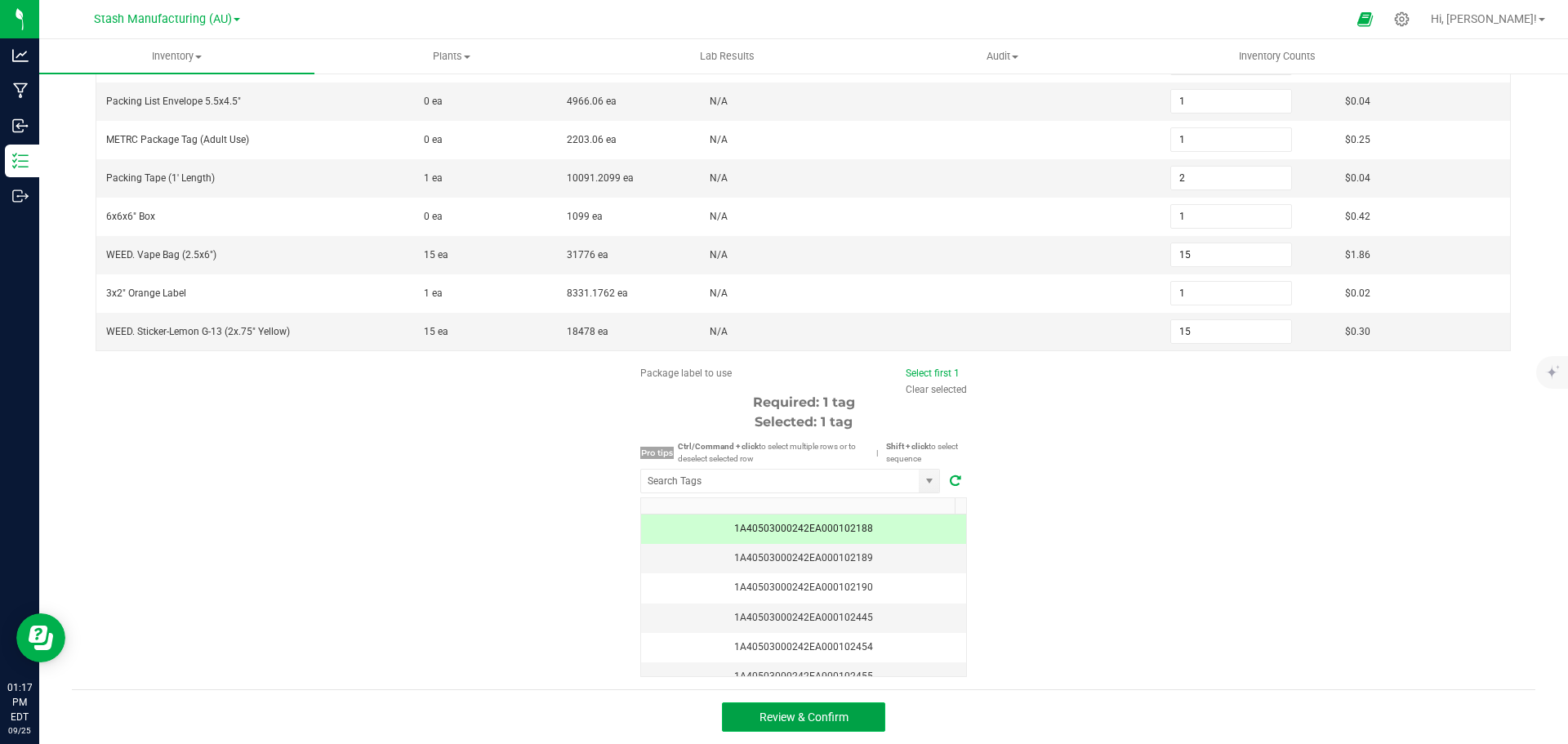
click at [793, 708] on button "Review & Confirm" at bounding box center [803, 718] width 164 height 30
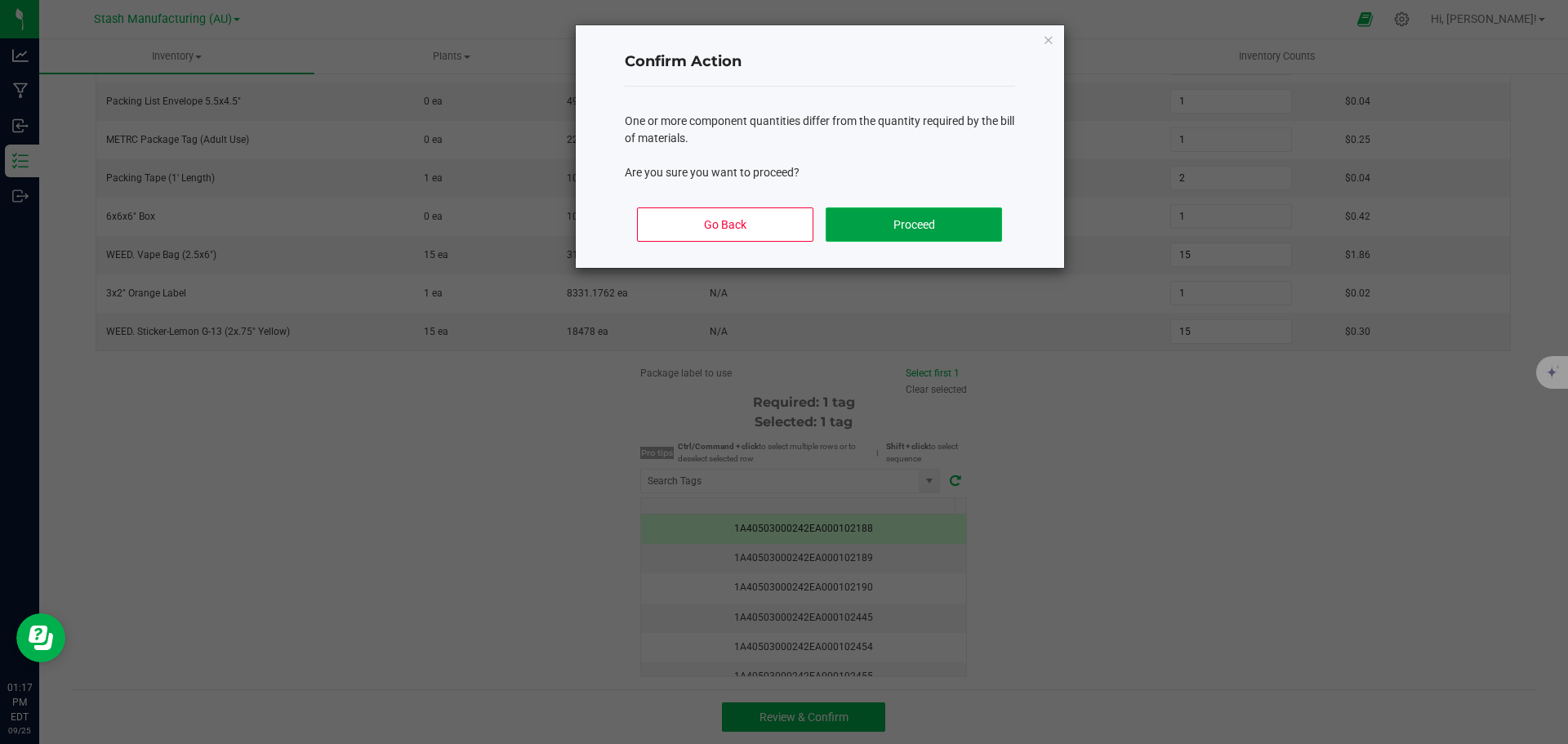
click at [922, 221] on button "Proceed" at bounding box center [913, 224] width 175 height 34
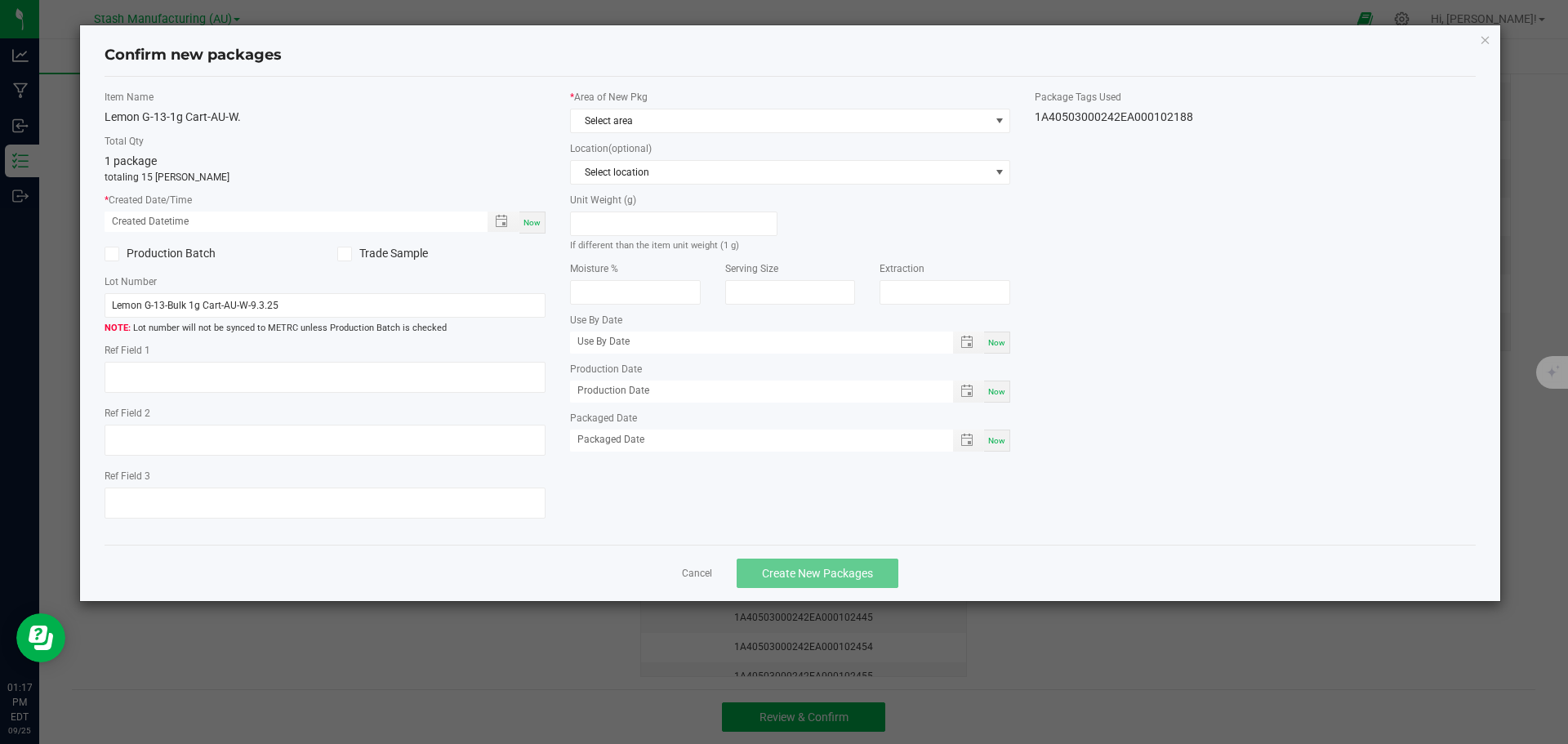
type input "[DATE]"
